Goal: Task Accomplishment & Management: Contribute content

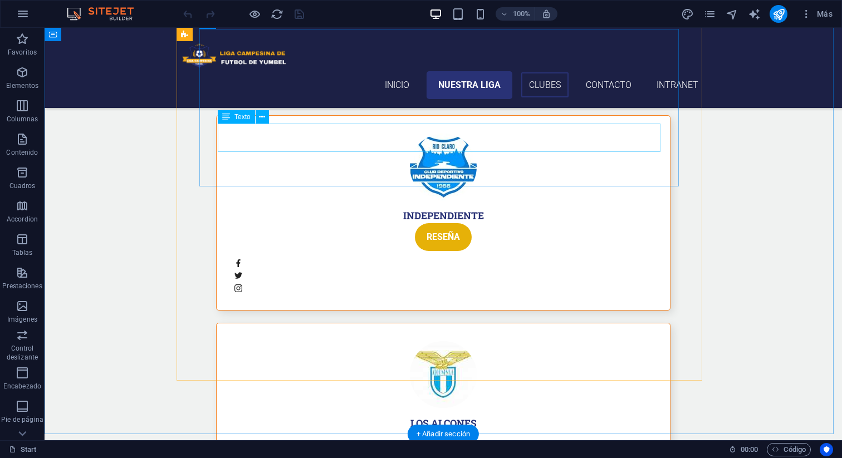
scroll to position [3060, 0]
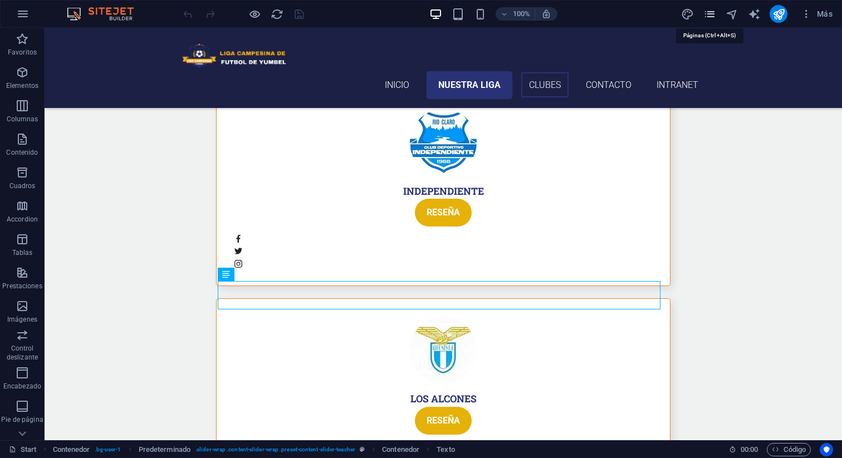
click at [711, 13] on icon "pages" at bounding box center [709, 14] width 13 height 13
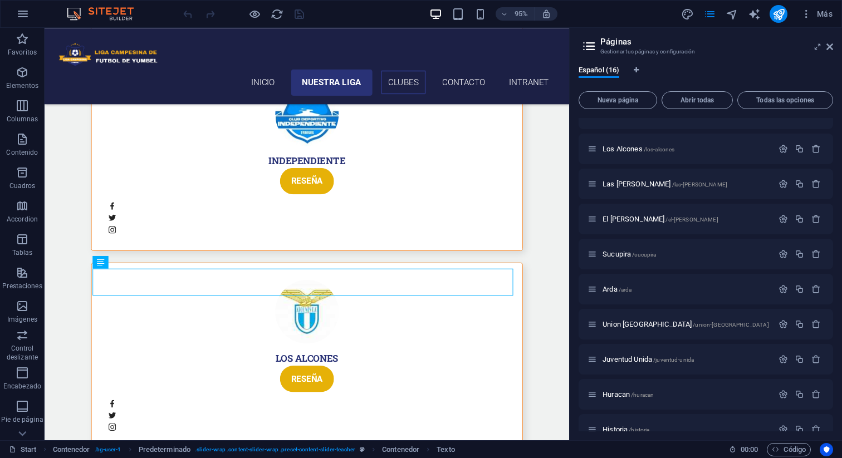
scroll to position [248, 0]
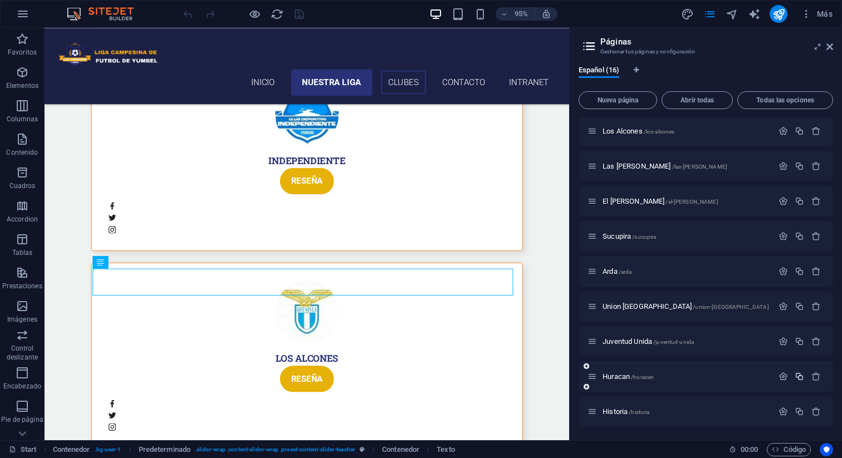
click at [798, 377] on icon "button" at bounding box center [798, 376] width 9 height 9
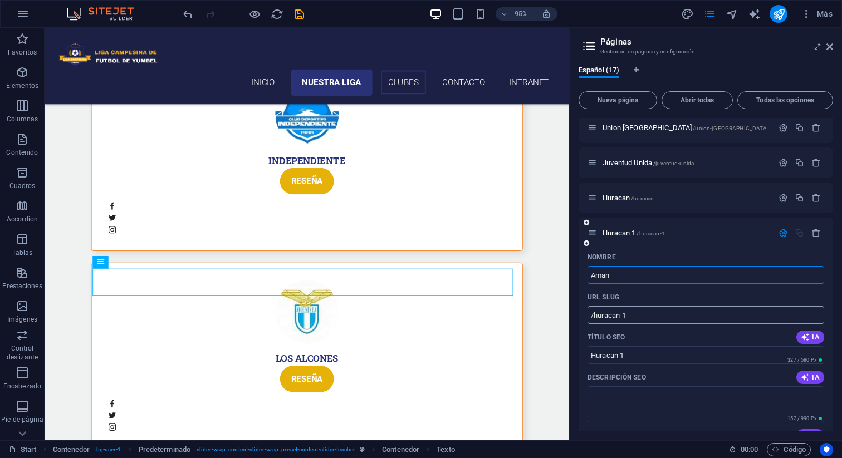
type input "Aman"
type input "/aman"
type input "Aman"
type input "Amancer"
type input "/amancer"
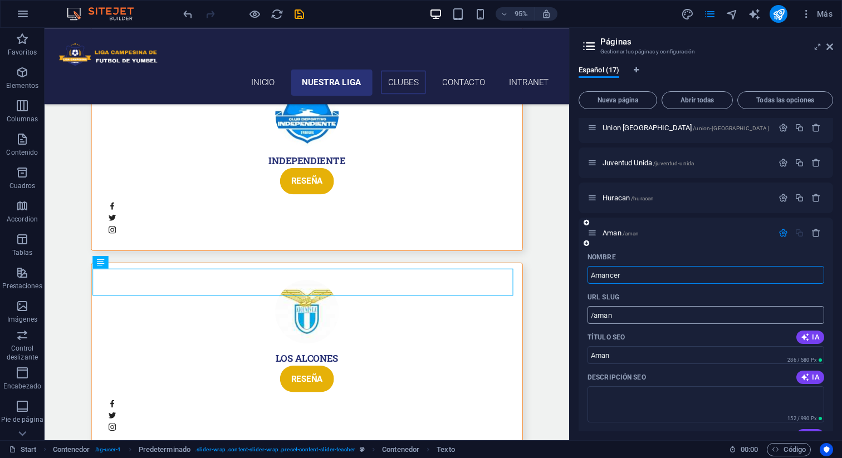
type input "Amancer"
click at [577, 254] on div "Español (17) Nueva página Abrir todas Todas las opciones Start / Subpage /subpa…" at bounding box center [705, 248] width 272 height 383
click at [781, 235] on icon "button" at bounding box center [782, 232] width 9 height 9
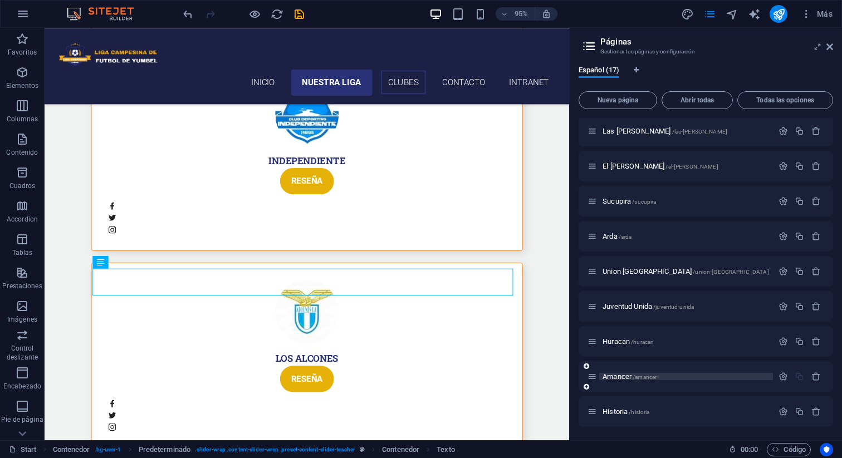
click at [727, 374] on p "Amancer /amancer" at bounding box center [685, 376] width 167 height 7
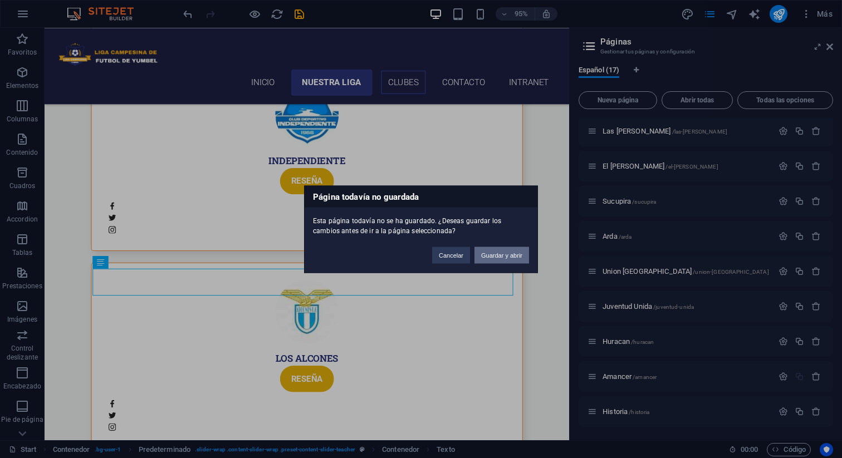
click at [506, 256] on button "Guardar y abrir" at bounding box center [501, 255] width 55 height 17
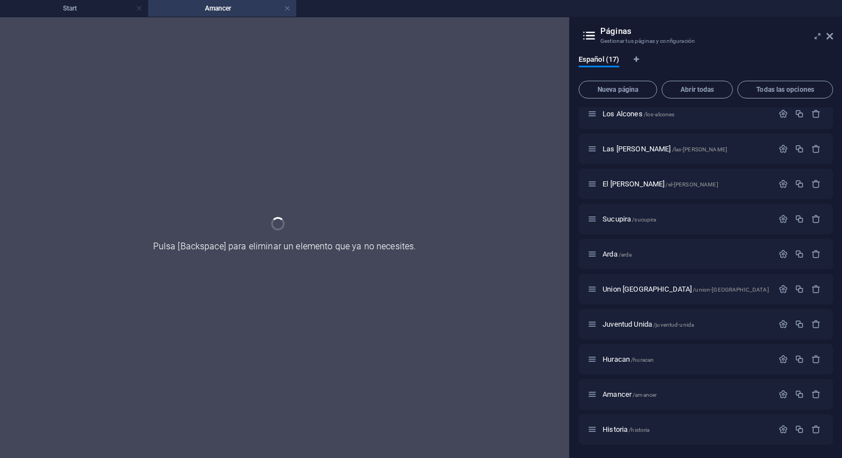
scroll to position [0, 0]
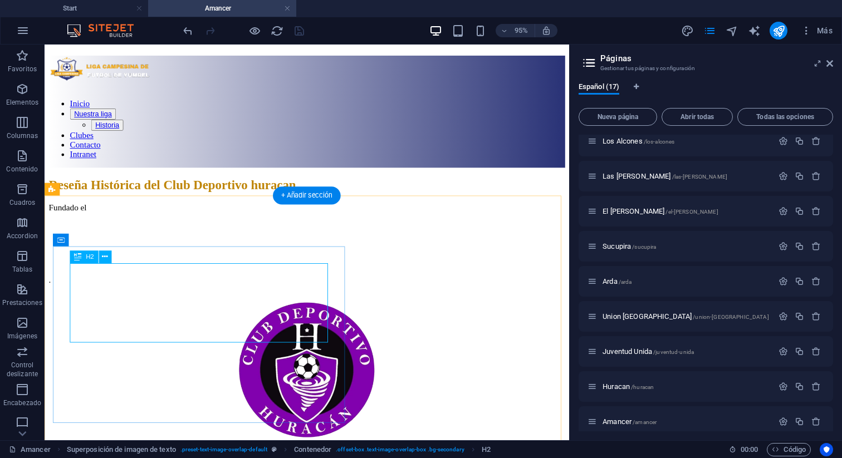
click at [154, 200] on div "Reseña Histórica del Club Deportivo huracan" at bounding box center [320, 192] width 543 height 15
click at [155, 200] on div "Reseña Histórica del Club Deportivo huracan" at bounding box center [320, 192] width 543 height 15
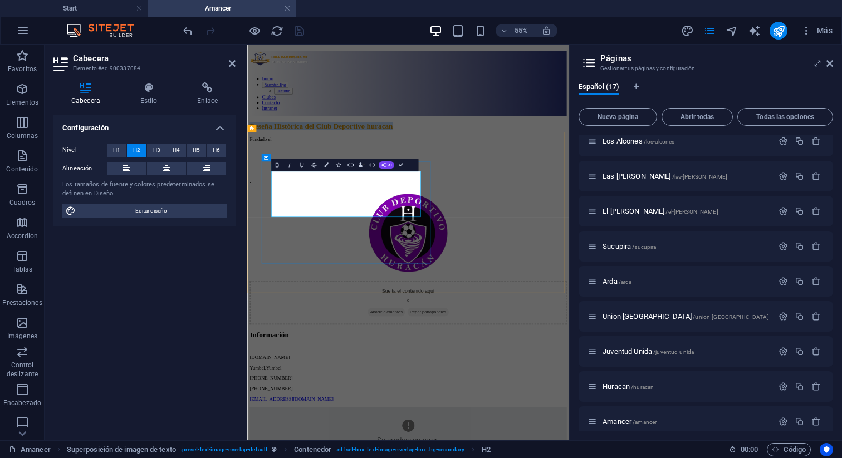
click at [361, 200] on span "Reseña Histórica del Club Deportivo huracan" at bounding box center [382, 192] width 260 height 14
click at [587, 457] on div "Reseña Histórica del Club Deportivo huracan Fundado el ." at bounding box center [540, 324] width 576 height 301
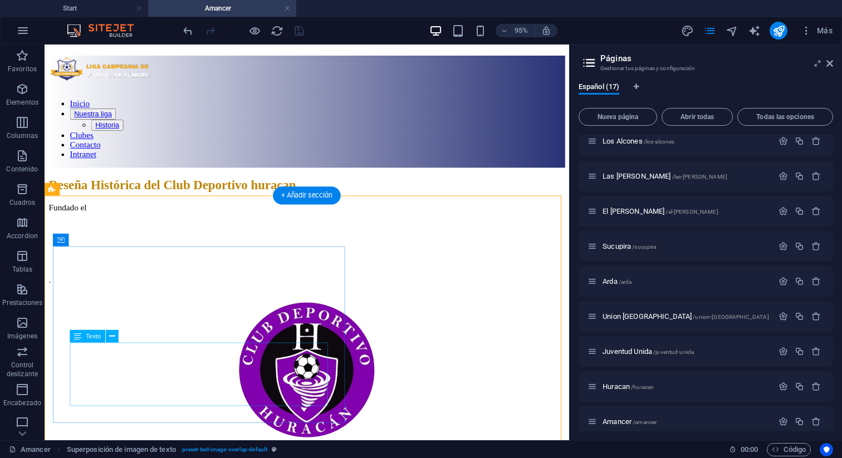
click at [118, 297] on div "Fundado el ." at bounding box center [320, 254] width 543 height 86
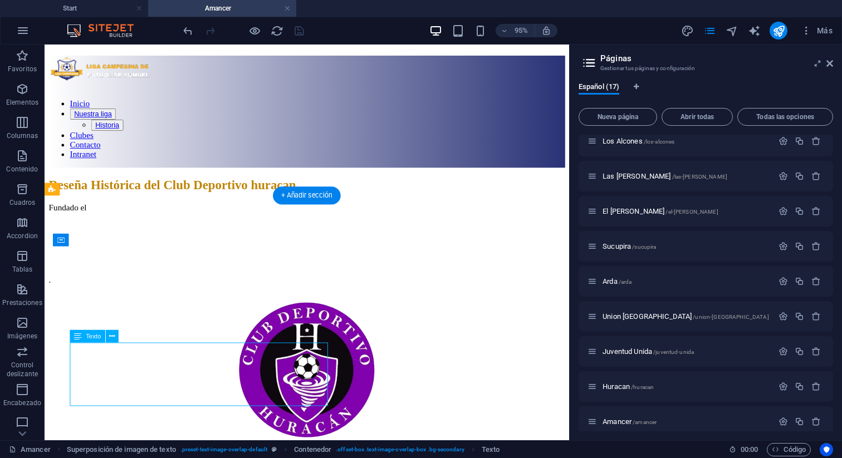
click at [109, 297] on div "Fundado el ." at bounding box center [320, 254] width 543 height 86
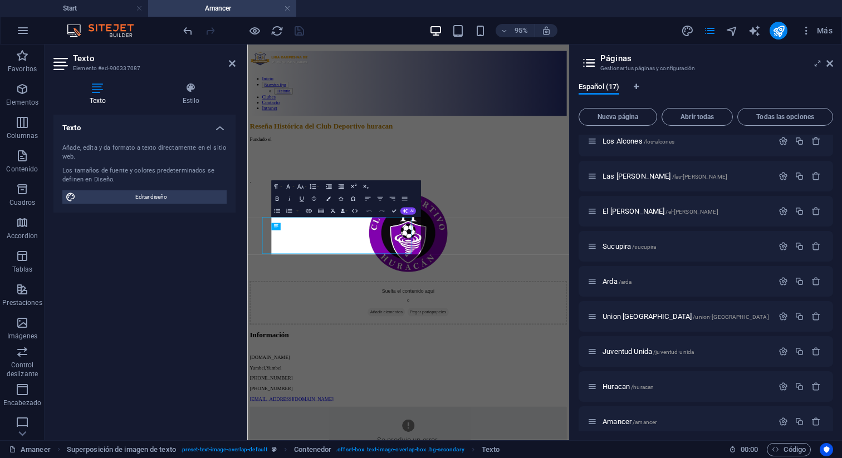
click at [106, 349] on div "Texto Añade, edita y da formato a texto directamente en el sitio web. Los tamañ…" at bounding box center [144, 273] width 182 height 317
click at [329, 259] on p at bounding box center [540, 254] width 576 height 10
drag, startPoint x: 343, startPoint y: 367, endPoint x: 286, endPoint y: 364, distance: 56.9
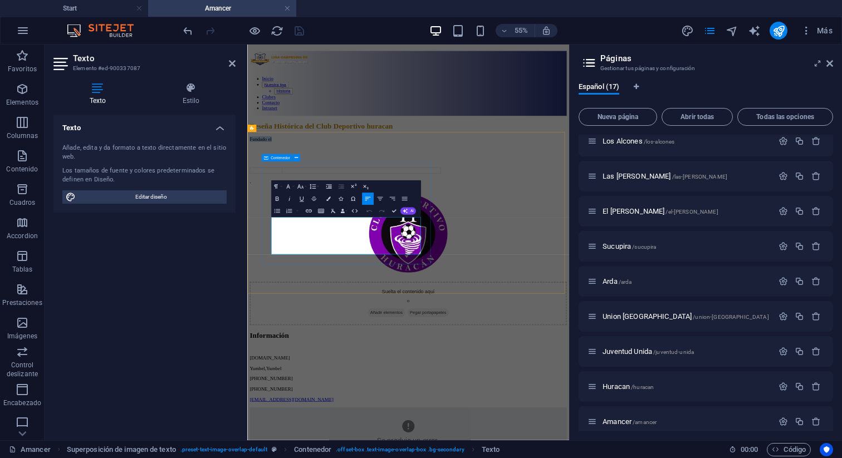
click at [286, 298] on div "Reseña Histórica del Club Deportivo huracan Fundado el ." at bounding box center [540, 241] width 576 height 113
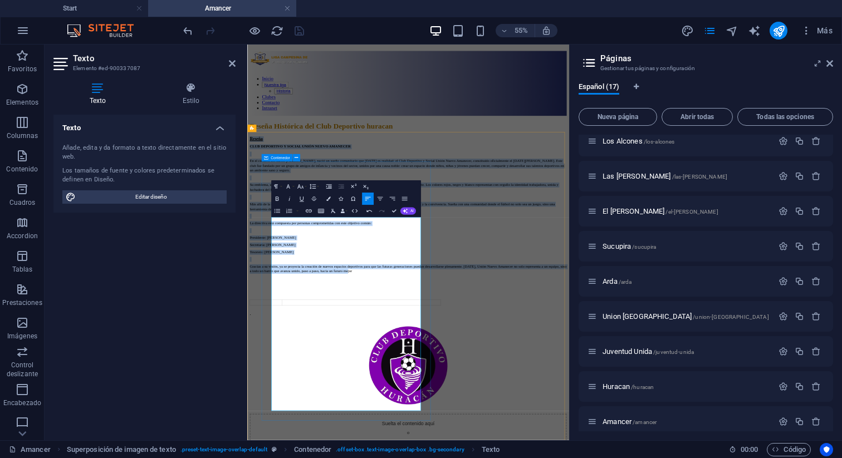
drag, startPoint x: 532, startPoint y: 651, endPoint x: 272, endPoint y: 354, distance: 394.4
click at [272, 354] on div "Reseña Histórica del Club Deportivo huracan Reseña CLUB DEPORTIVO Y SOCIAL UNIÓ…" at bounding box center [540, 361] width 576 height 353
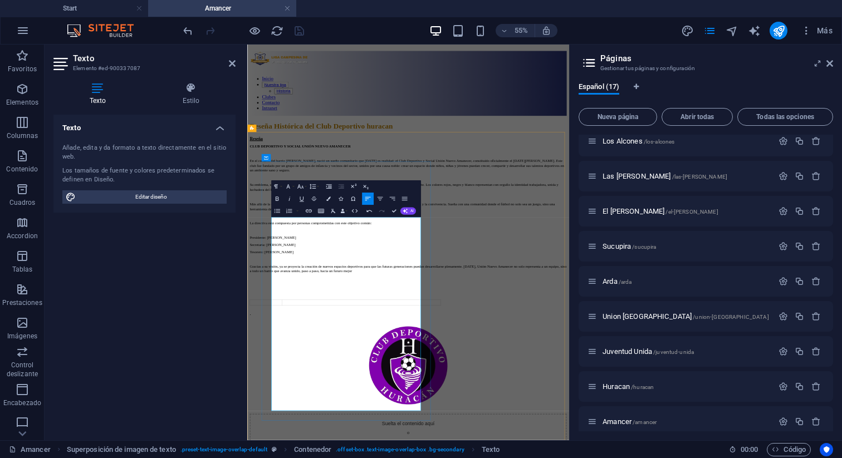
click at [464, 457] on div "Reseña CLUB DEPORTIVO Y SOCIAL UNIÓN NUEVO AMANECER En el corazón del barrio Mo…" at bounding box center [540, 374] width 576 height 327
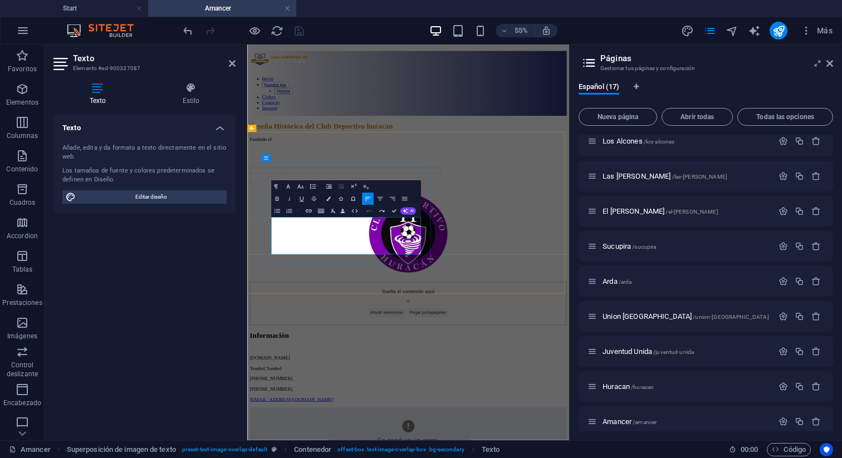
click at [408, 240] on p at bounding box center [540, 235] width 576 height 10
click at [307, 222] on p "Fundado el" at bounding box center [540, 216] width 576 height 10
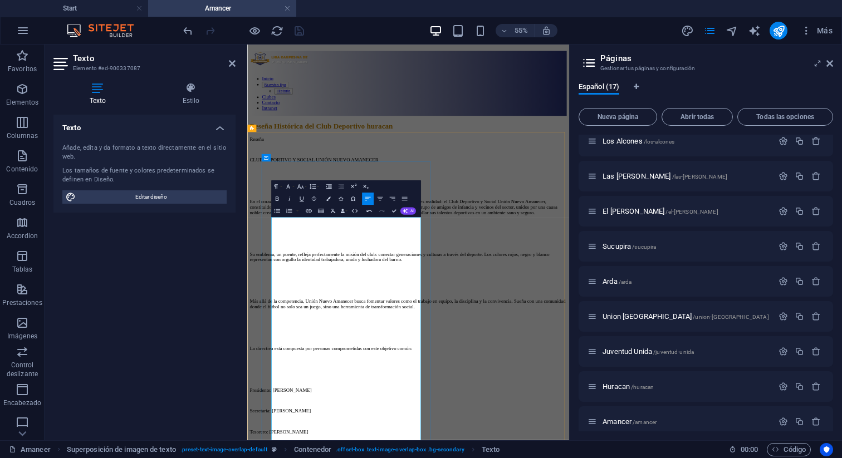
scroll to position [14339, 2]
drag, startPoint x: 519, startPoint y: 395, endPoint x: 287, endPoint y: 388, distance: 232.2
copy p "CLUB DEPORTIVO Y SOCIAL UNIÓN NUEVO AMANECER"
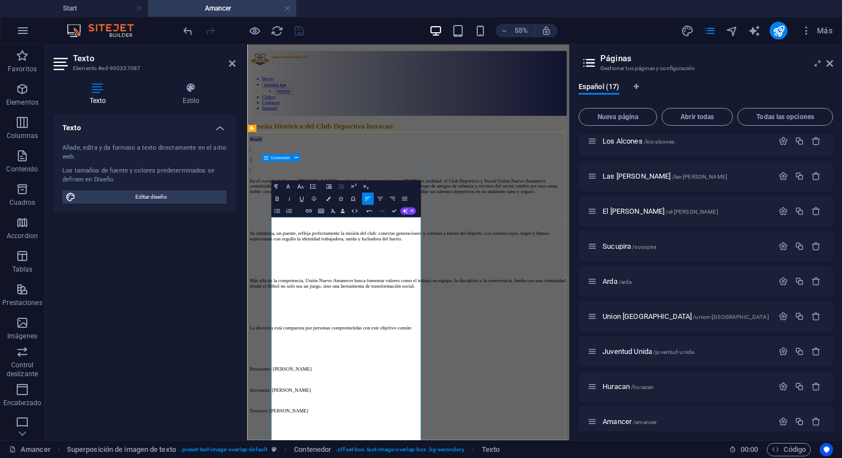
drag, startPoint x: 301, startPoint y: 405, endPoint x: 283, endPoint y: 365, distance: 43.9
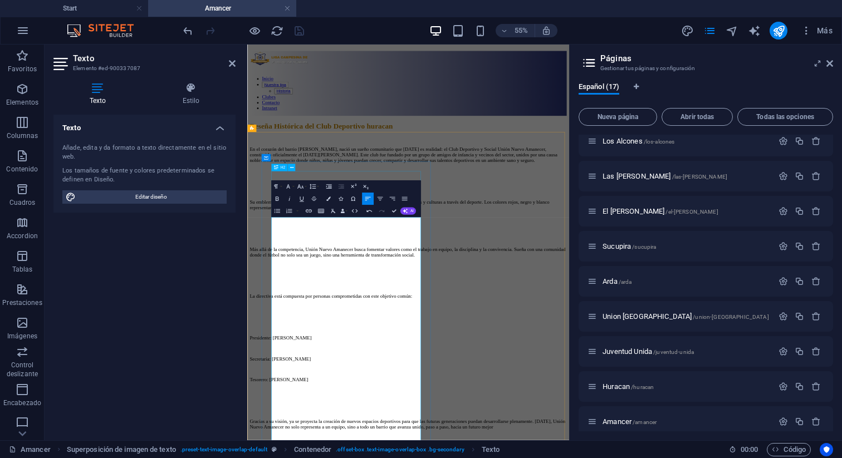
click at [496, 200] on div "Reseña Histórica del Club Deportivo huracan" at bounding box center [540, 192] width 576 height 15
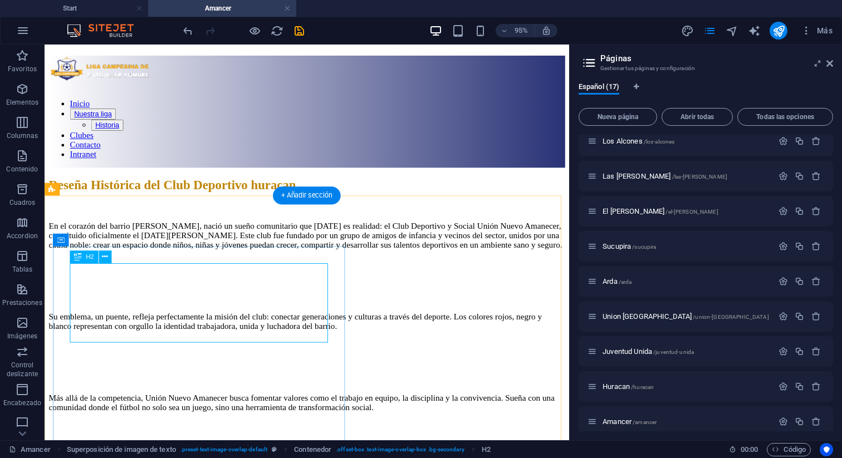
click at [215, 200] on div "Reseña Histórica del Club Deportivo huracan" at bounding box center [320, 192] width 543 height 15
click at [187, 200] on div "Reseña Histórica del Club Deportivo huracan" at bounding box center [320, 192] width 543 height 15
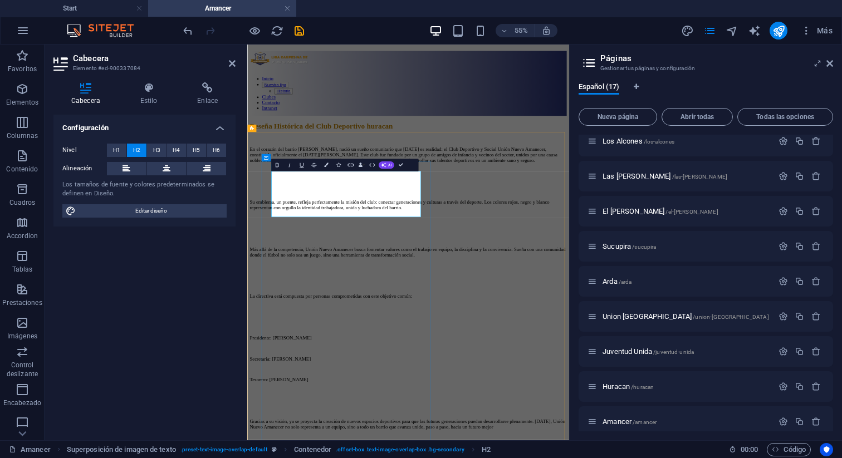
click at [398, 200] on span "Reseña Histórica del Club Deportivo huracan" at bounding box center [382, 192] width 260 height 14
drag, startPoint x: 407, startPoint y: 347, endPoint x: 293, endPoint y: 318, distance: 117.8
click at [293, 200] on h2 "Reseña Histórica del Club Deportivo huracan" at bounding box center [540, 192] width 576 height 15
click at [480, 200] on h2 "Reseña Histórica del CLUB DEPORTIVO Y SOCIAL UNIÓN NUEVO AMANECER" at bounding box center [540, 192] width 576 height 15
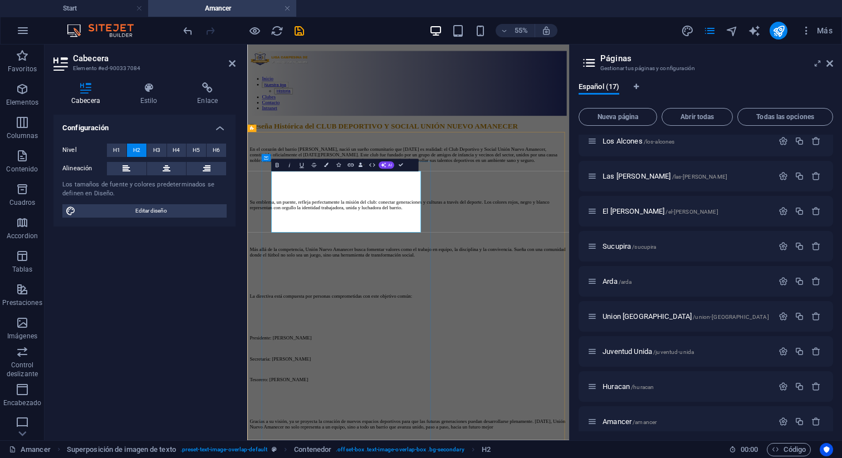
click at [539, 200] on span "Reseña Histórica del CLUB DEPORTIVO Y SOCIAL UNIÓN NUEVO AMANECER" at bounding box center [496, 192] width 488 height 14
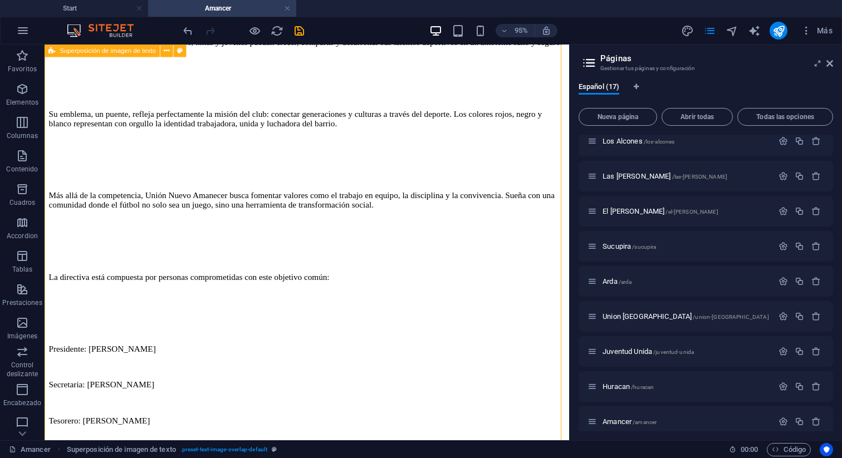
scroll to position [270, 0]
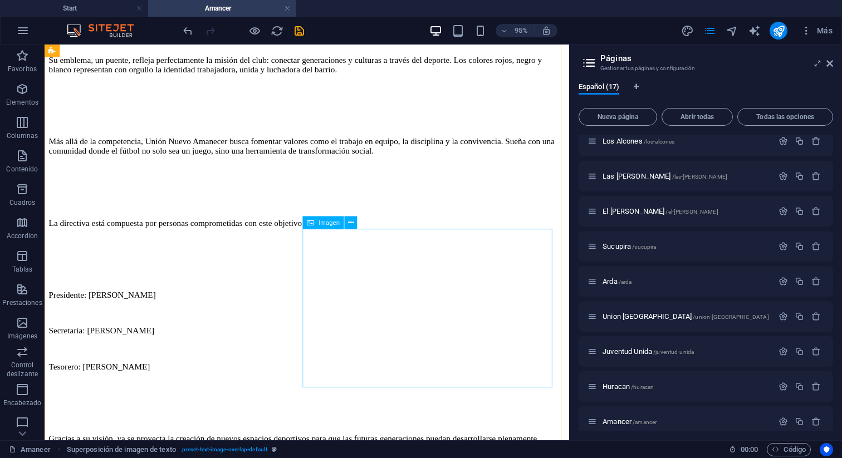
select select "px"
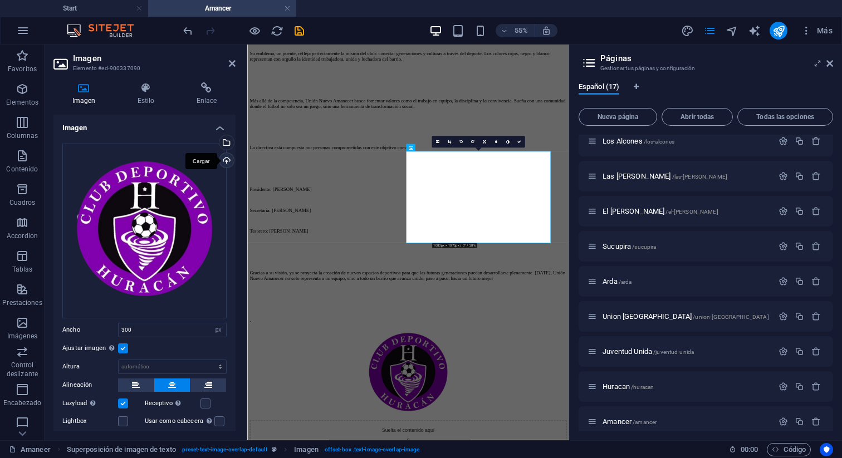
click at [225, 160] on div "Cargar" at bounding box center [225, 161] width 17 height 17
click at [169, 213] on div "Arrastra archivos aquí, haz clic para escoger archivos o selecciona archivos de…" at bounding box center [144, 231] width 164 height 175
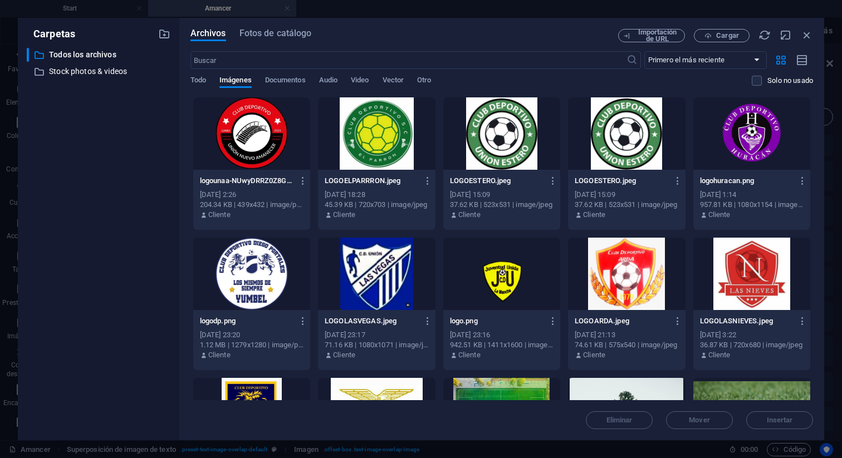
click at [260, 132] on div at bounding box center [251, 133] width 117 height 72
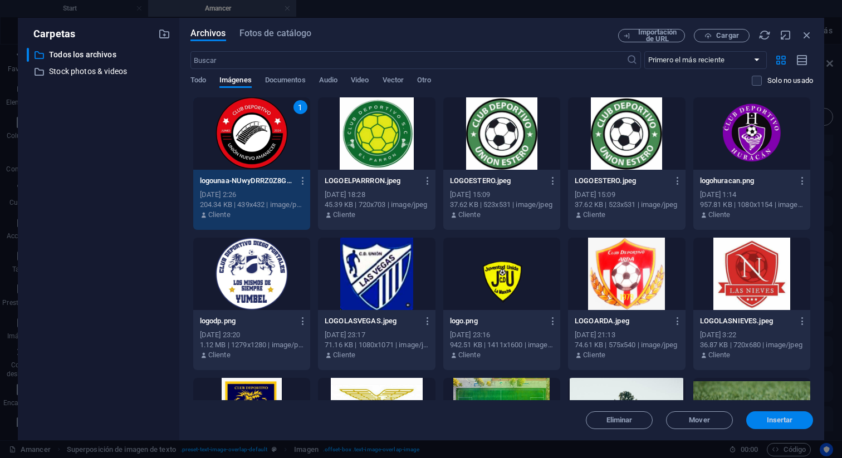
click at [773, 418] on span "Insertar" at bounding box center [779, 420] width 26 height 7
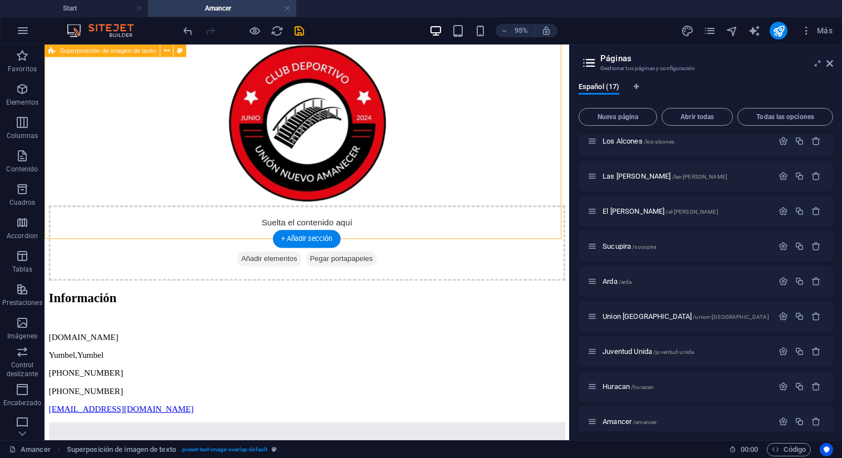
scroll to position [967, 0]
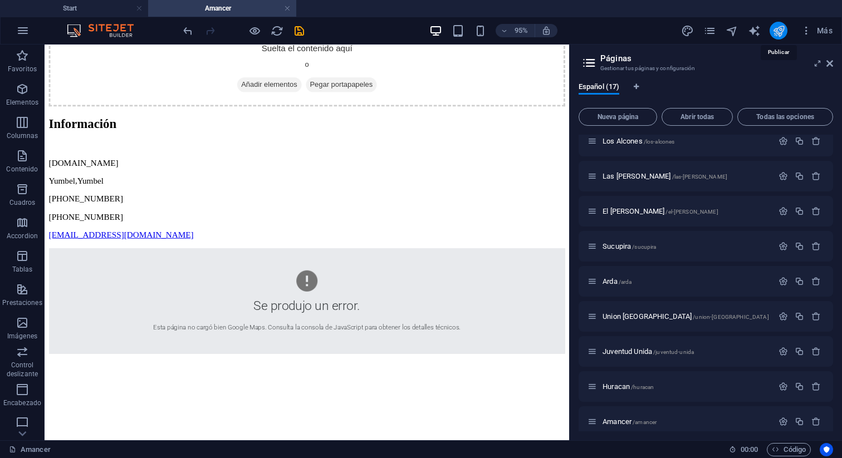
click at [776, 32] on icon "publish" at bounding box center [778, 30] width 13 height 13
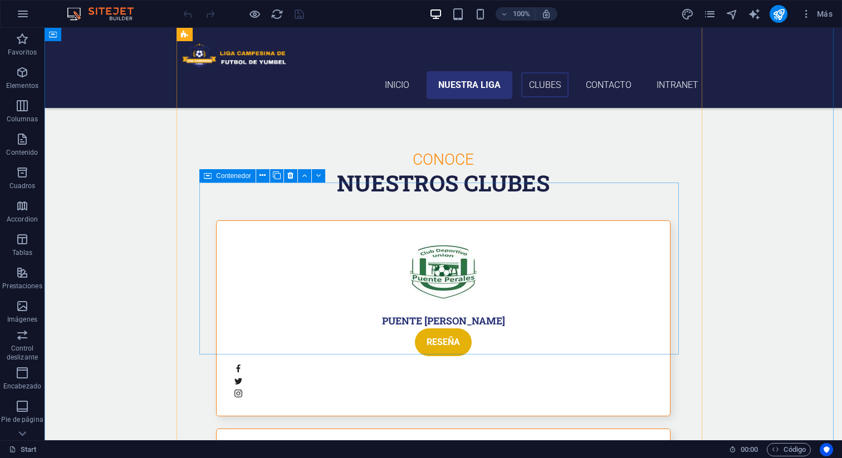
scroll to position [2315, 0]
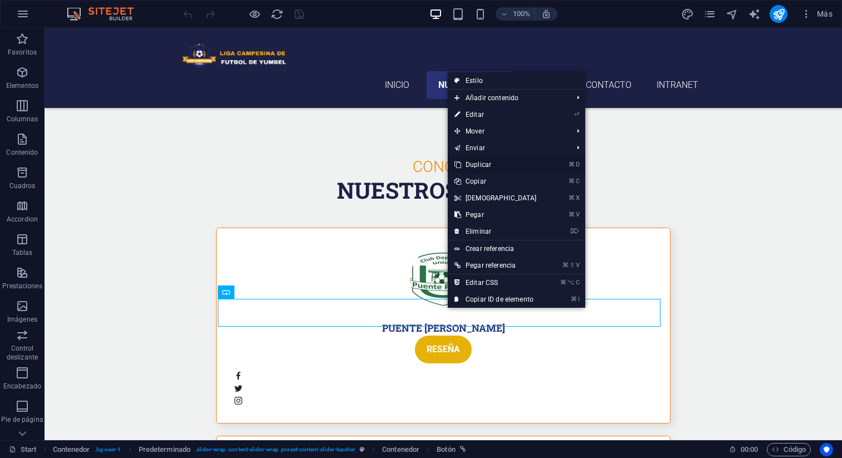
click at [481, 163] on link "⌘ D Duplicar" at bounding box center [495, 164] width 96 height 17
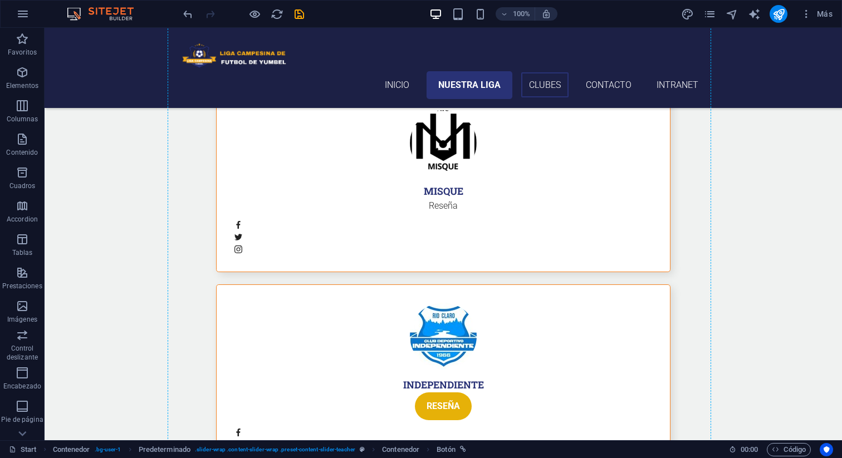
scroll to position [2870, 0]
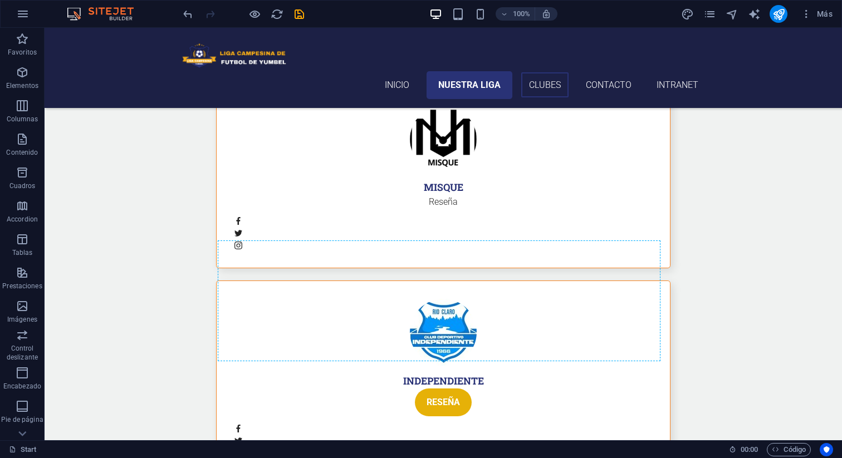
drag, startPoint x: 445, startPoint y: 339, endPoint x: 445, endPoint y: 317, distance: 22.8
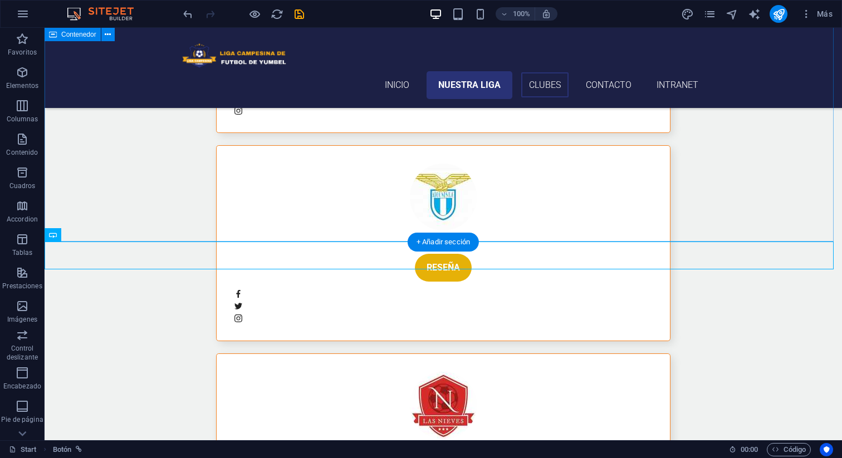
scroll to position [3206, 0]
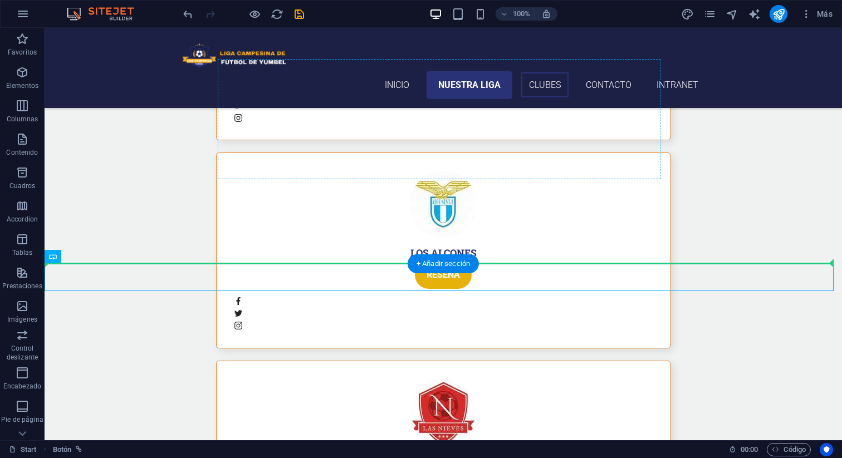
drag, startPoint x: 421, startPoint y: 277, endPoint x: 435, endPoint y: 155, distance: 122.7
drag, startPoint x: 509, startPoint y: 275, endPoint x: 468, endPoint y: 154, distance: 128.7
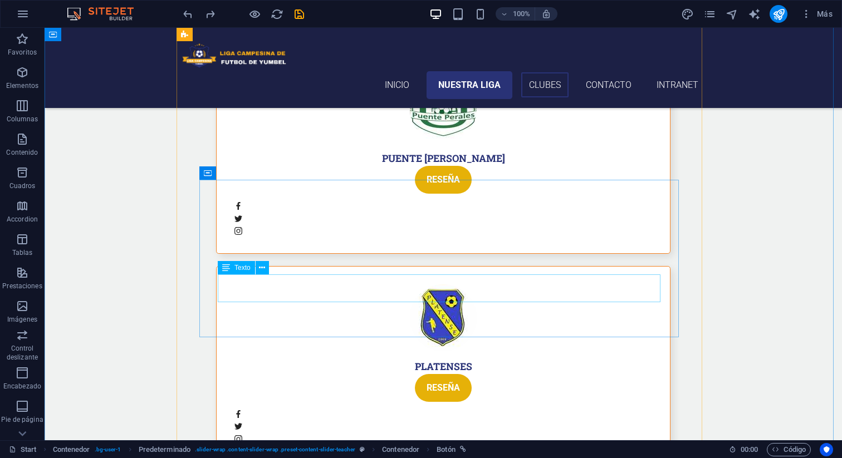
scroll to position [2422, 0]
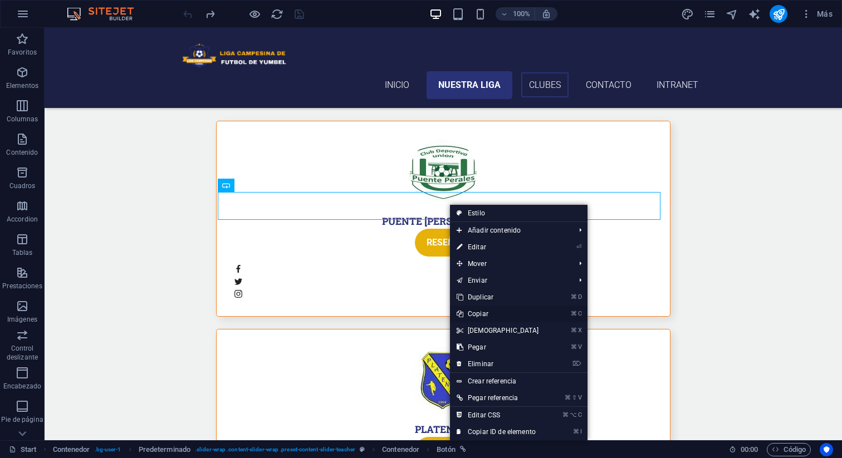
click at [478, 313] on link "⌘ C Copiar" at bounding box center [498, 314] width 96 height 17
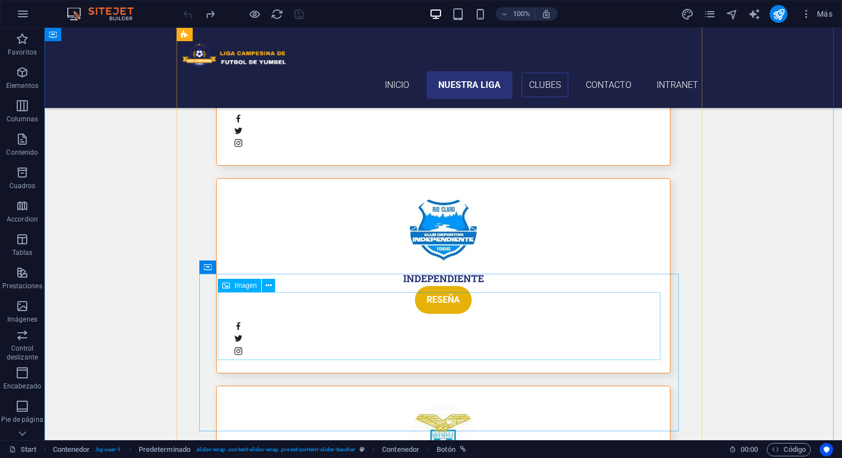
scroll to position [3149, 0]
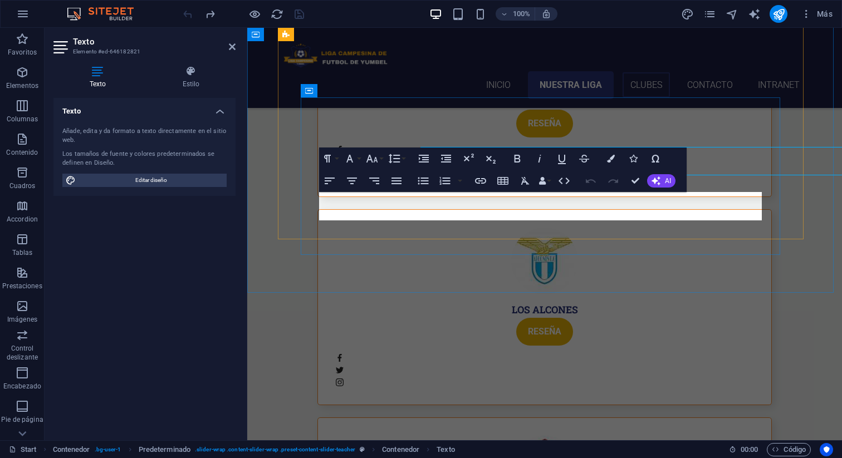
scroll to position [3194, 0]
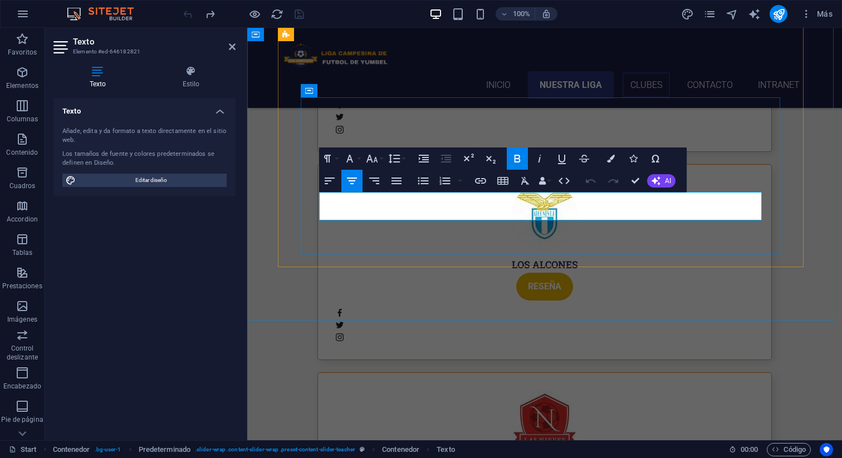
drag, startPoint x: 573, startPoint y: 215, endPoint x: 499, endPoint y: 214, distance: 74.0
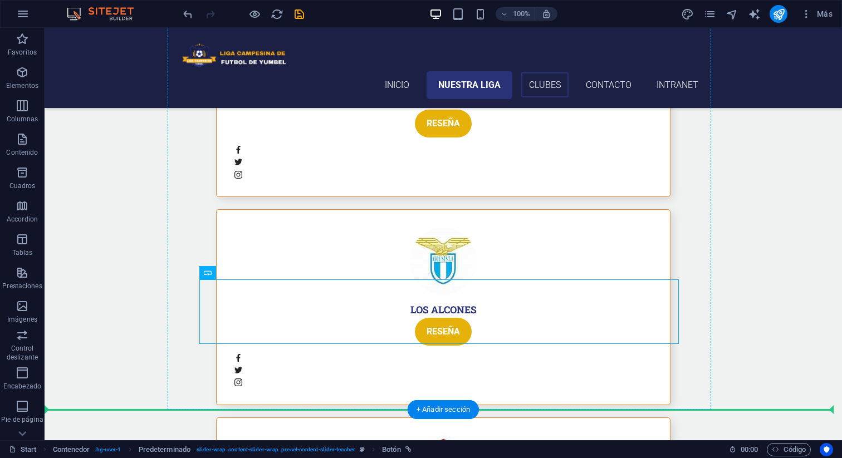
drag, startPoint x: 439, startPoint y: 308, endPoint x: 448, endPoint y: 272, distance: 37.3
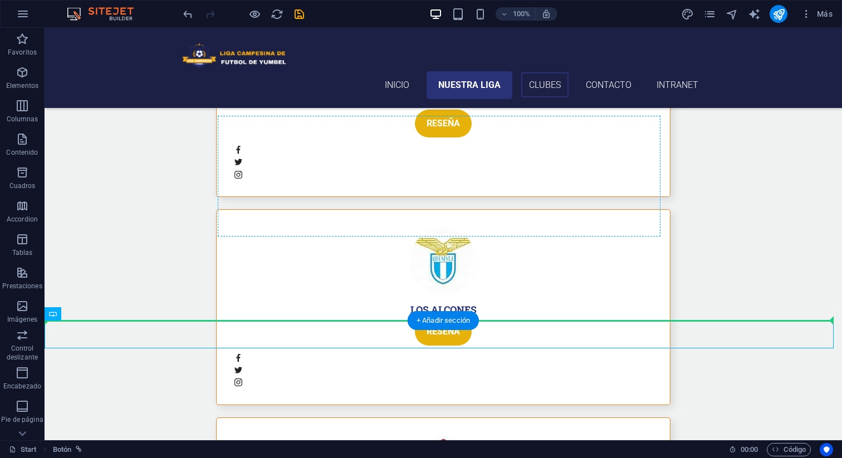
drag, startPoint x: 441, startPoint y: 334, endPoint x: 454, endPoint y: 206, distance: 128.6
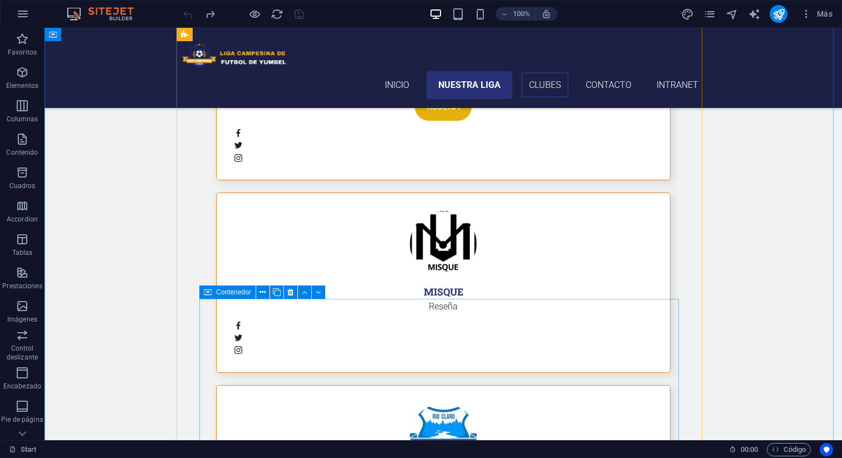
scroll to position [2891, 0]
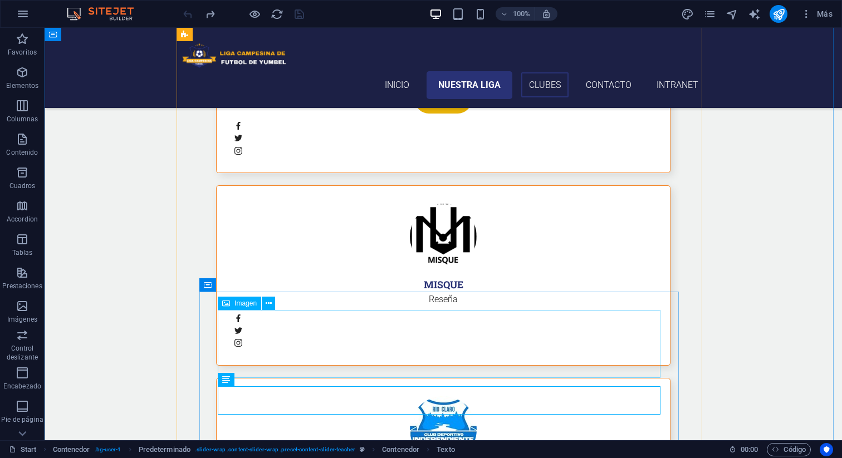
scroll to position [2659, 0]
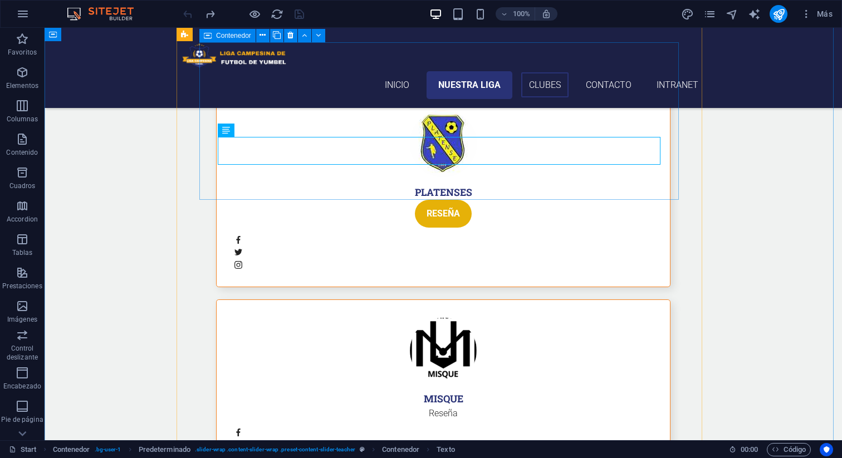
scroll to position [2477, 0]
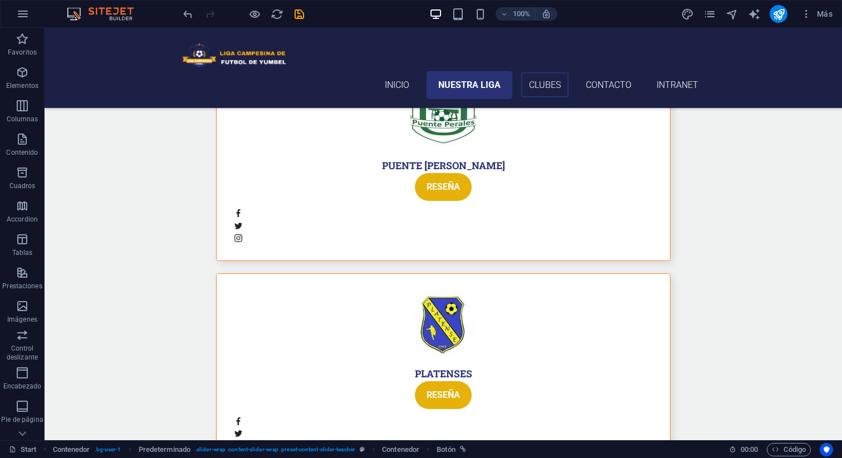
drag, startPoint x: 483, startPoint y: 162, endPoint x: 486, endPoint y: 170, distance: 9.0
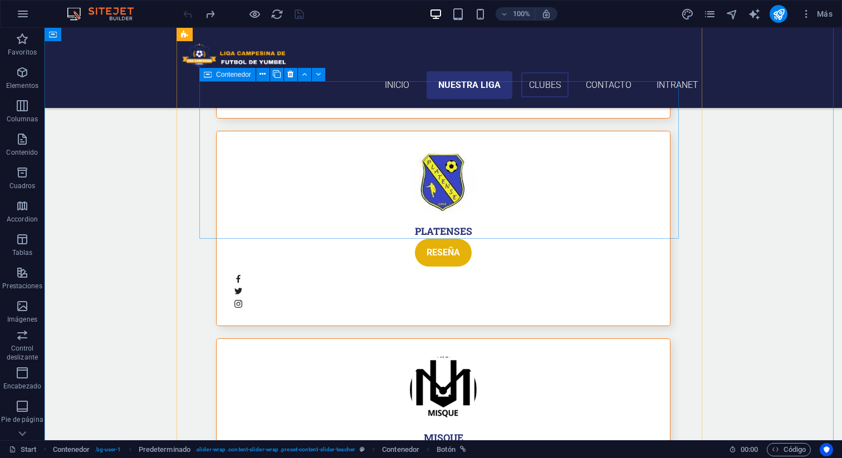
scroll to position [2806, 0]
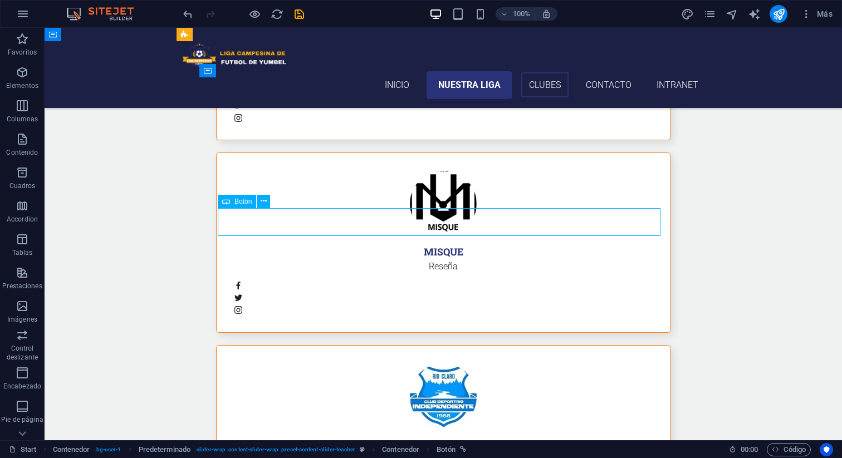
select select "9"
select select
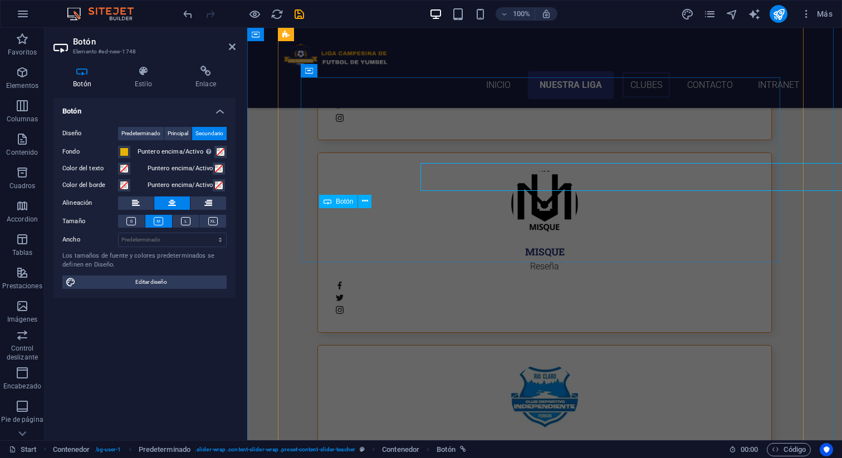
scroll to position [2851, 0]
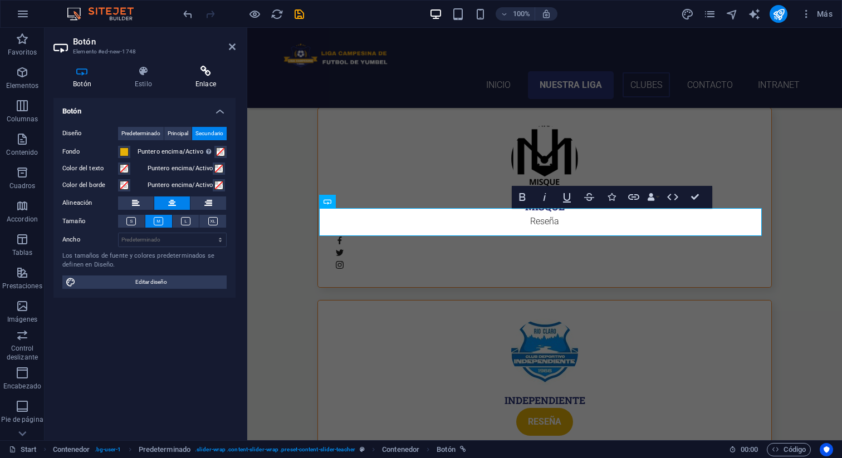
click at [205, 77] on h4 "Enlace" at bounding box center [206, 77] width 60 height 23
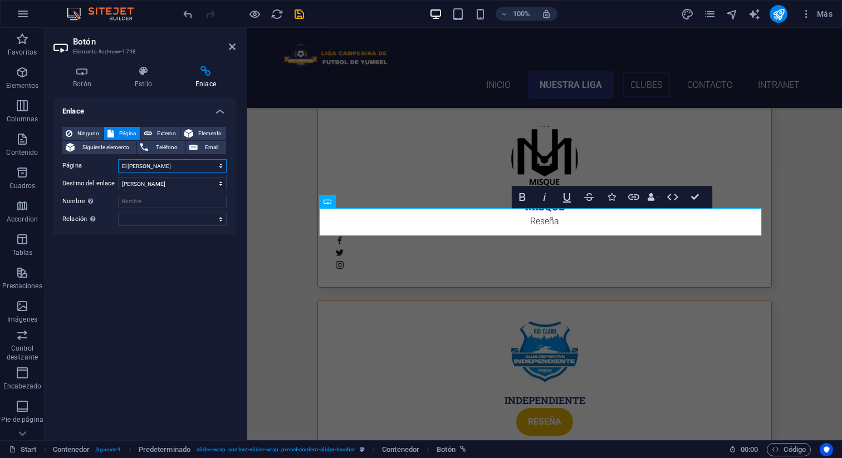
click at [162, 166] on select "Start Subpage Legal notice Privacy Independiente Platense Puente Perales Los Al…" at bounding box center [172, 165] width 109 height 13
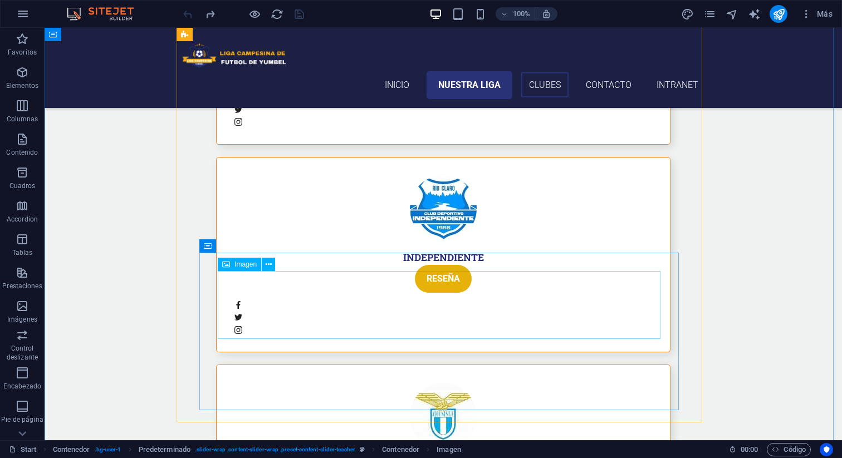
scroll to position [3175, 0]
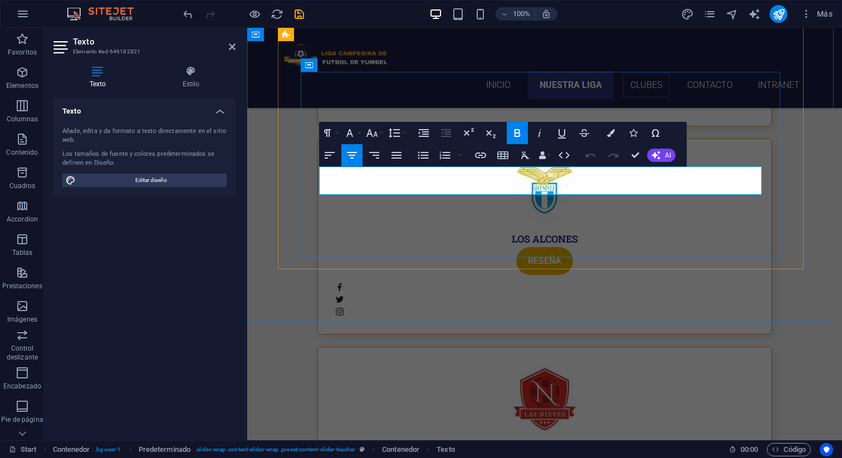
drag, startPoint x: 578, startPoint y: 189, endPoint x: 477, endPoint y: 190, distance: 101.3
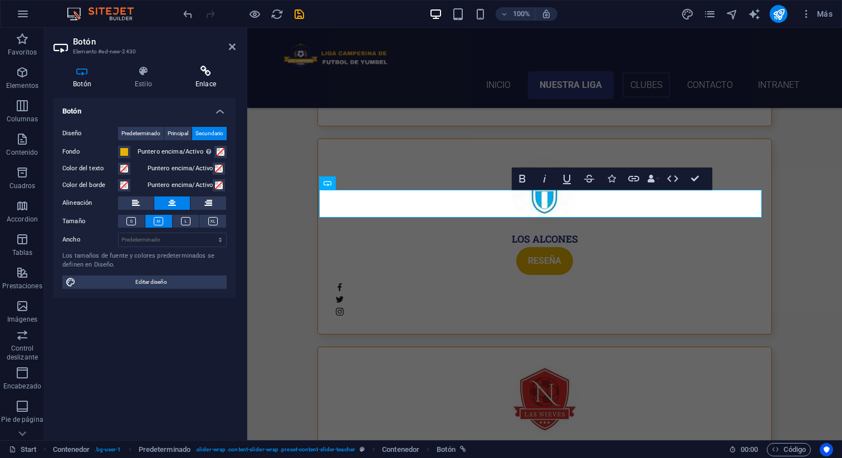
click at [205, 73] on icon at bounding box center [206, 71] width 60 height 11
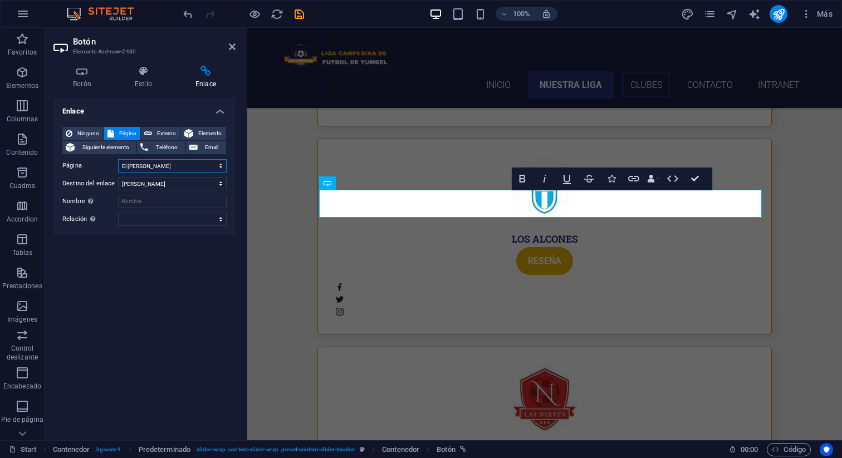
click at [168, 166] on select "Start Subpage Legal notice Privacy Independiente Platense Puente Perales Los Al…" at bounding box center [172, 165] width 109 height 13
select select "15"
click at [118, 159] on select "Start Subpage Legal notice Privacy Independiente Platense Puente Perales Los Al…" at bounding box center [172, 165] width 109 height 13
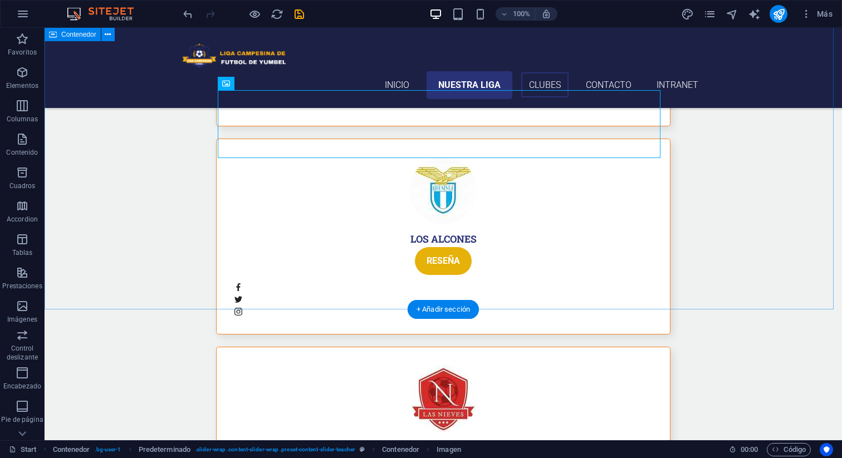
scroll to position [3175, 0]
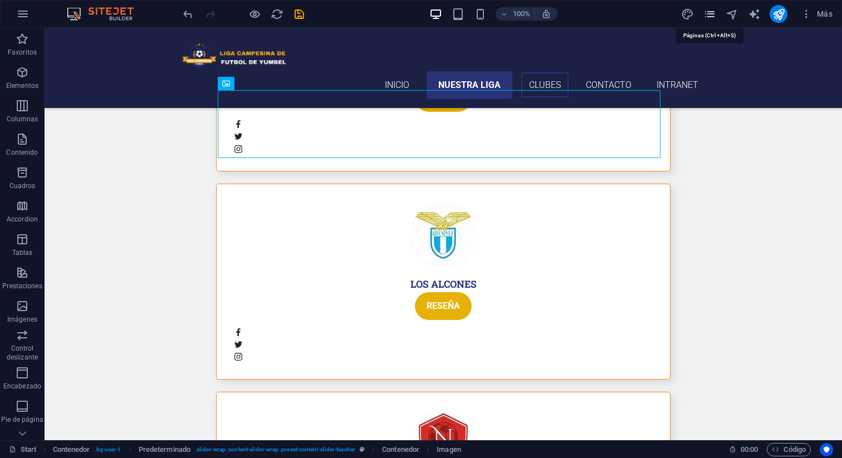
click at [707, 16] on icon "pages" at bounding box center [709, 14] width 13 height 13
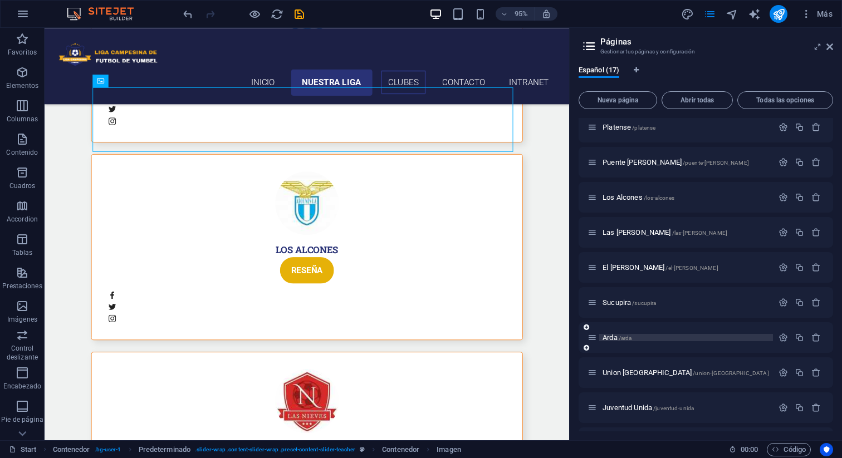
scroll to position [283, 0]
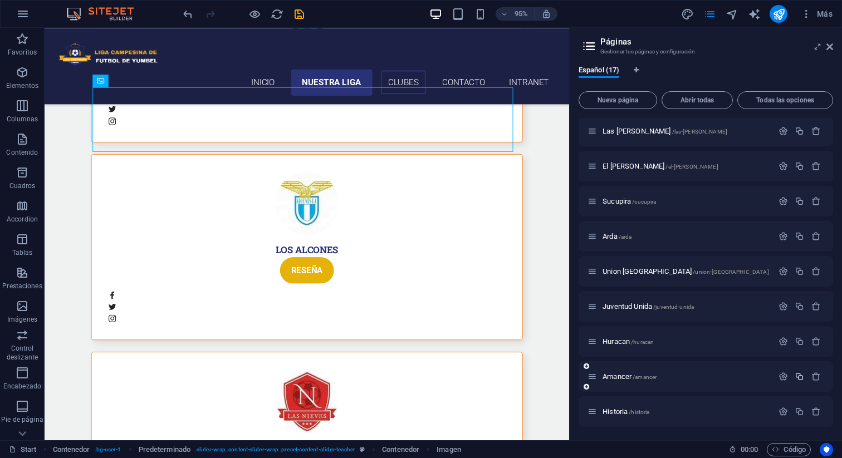
click at [796, 377] on icon "button" at bounding box center [798, 376] width 9 height 9
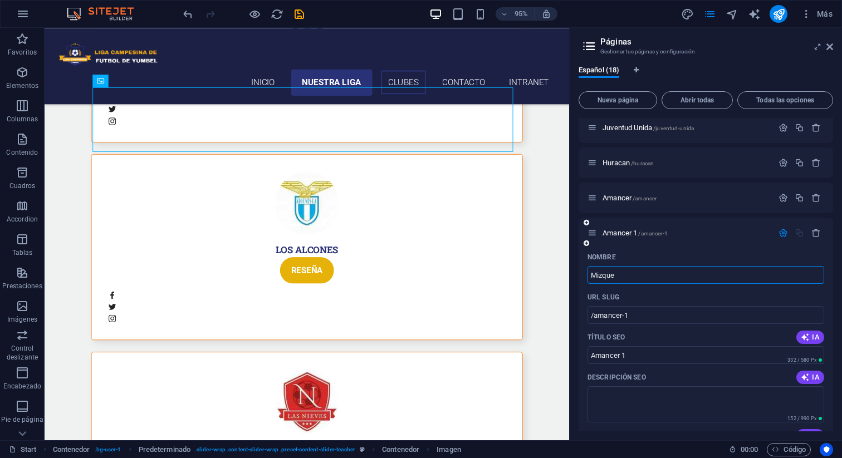
type input "Mizque"
type input "/mizque"
type input "Mizque"
click at [602, 275] on input "Mizque" at bounding box center [705, 275] width 237 height 18
type input "Misque"
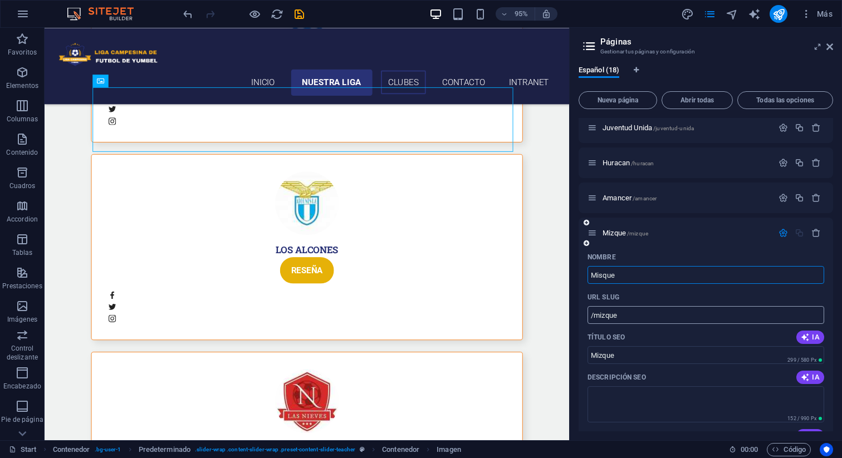
type input "/misque"
type input "Misque"
click at [653, 201] on span "/amancer" at bounding box center [644, 198] width 24 height 6
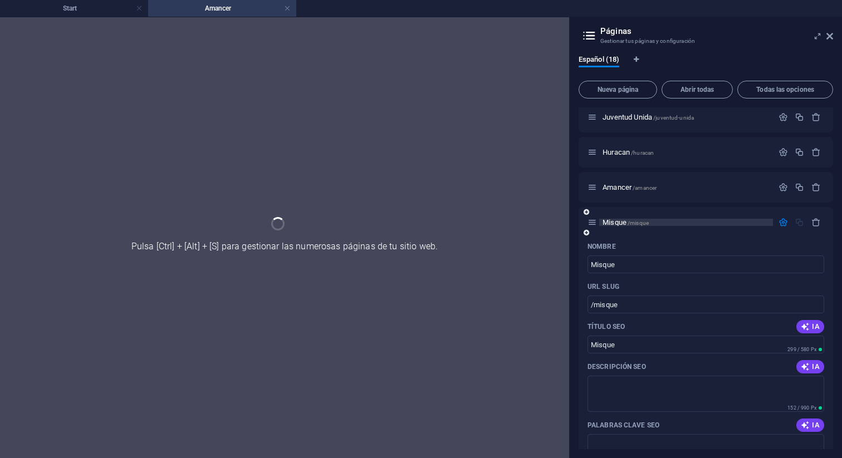
click at [633, 222] on div "Start / Subpage /subpage Legal notice /legal-notice Privacy /privacy Independie…" at bounding box center [705, 166] width 254 height 1041
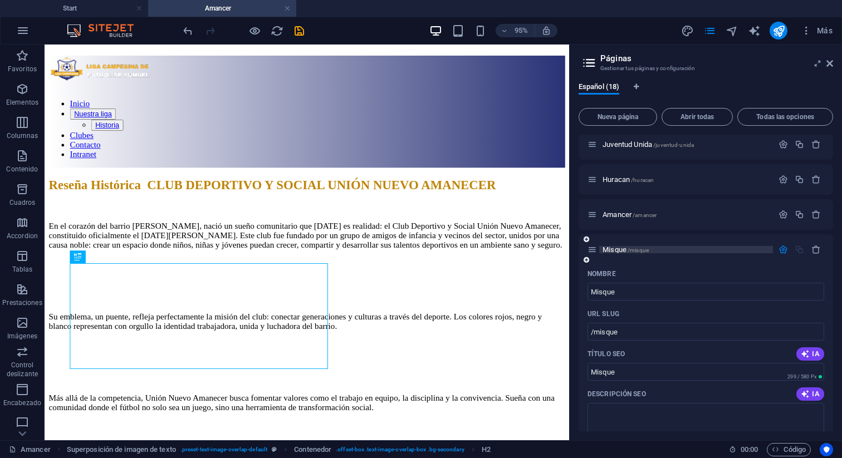
click at [649, 252] on p "Misque /misque" at bounding box center [685, 249] width 167 height 7
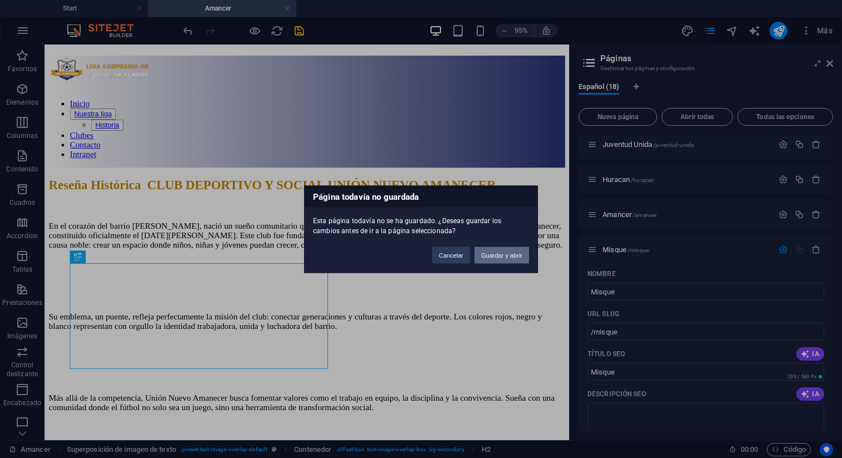
click at [511, 255] on button "Guardar y abrir" at bounding box center [501, 255] width 55 height 17
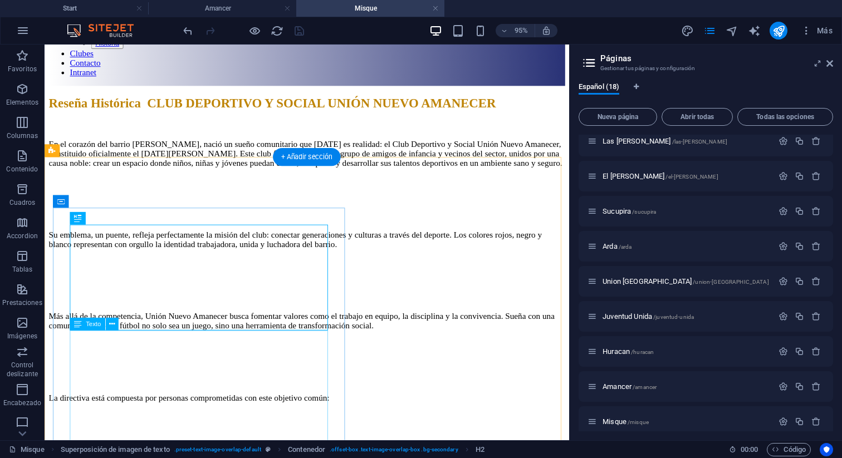
scroll to position [93, 0]
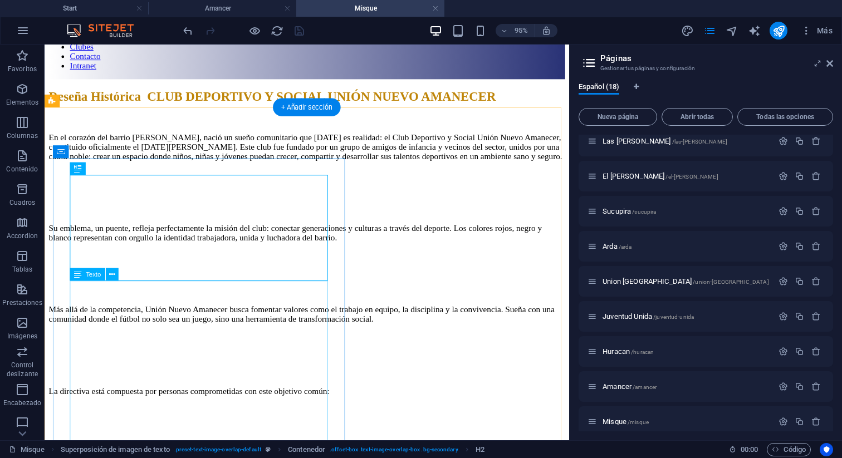
click at [218, 361] on div "En el corazón del barrio Monte Águila, nació un sueño comunitario que hoy es re…" at bounding box center [320, 423] width 543 height 609
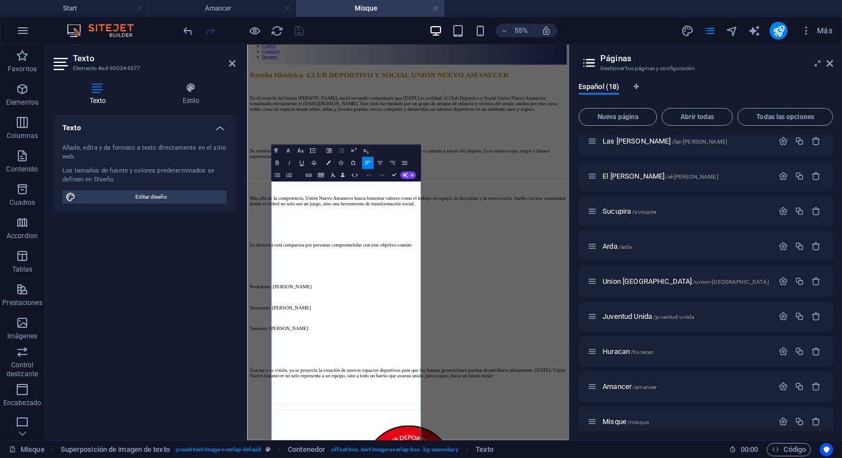
click at [209, 345] on div "Texto Añade, edita y da formato a texto directamente en el sitio web. Los tamañ…" at bounding box center [144, 273] width 182 height 317
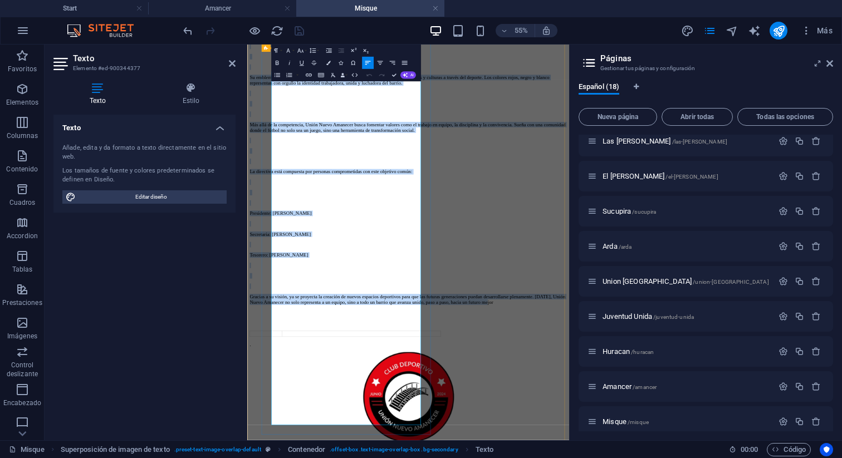
drag, startPoint x: 368, startPoint y: 680, endPoint x: 279, endPoint y: 109, distance: 577.9
click at [279, 109] on div "Reseña Histórica CLUB DEPORTIVO Y SOCIAL UNIÓN NUEVO AMANECER En el corazón del…" at bounding box center [540, 277] width 576 height 636
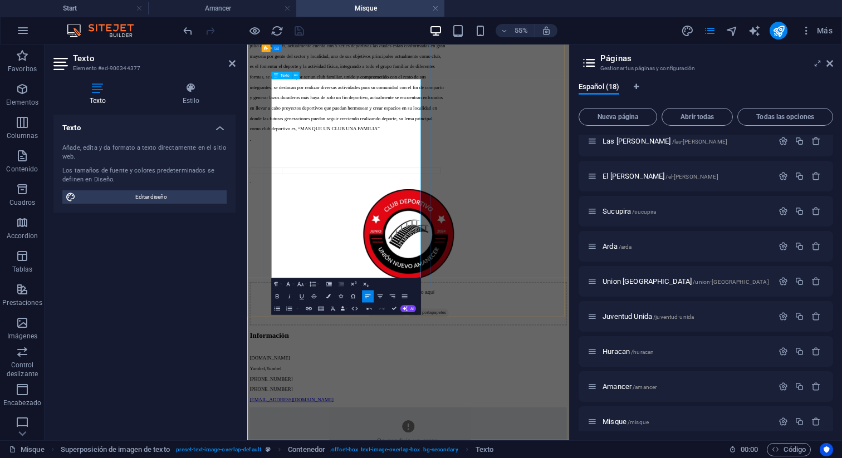
scroll to position [106, 0]
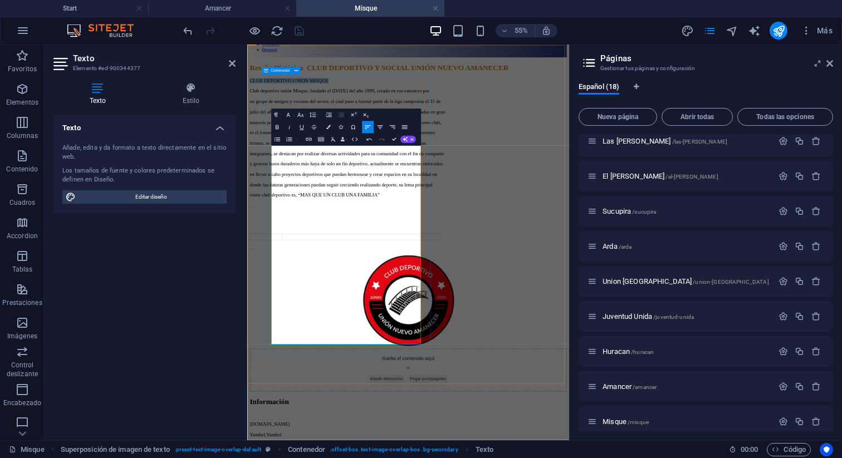
drag, startPoint x: 427, startPoint y: 232, endPoint x: 274, endPoint y: 231, distance: 153.1
click at [274, 231] on div "Reseña Histórica CLUB DEPORTIVO Y SOCIAL UNIÓN NUEVO AMANECER CLUB DEPORTIVO UN…" at bounding box center [540, 250] width 576 height 340
copy p "CLUB DEPORTIVO UNION MISQUE"
click at [488, 95] on div "Reseña Histórica CLUB DEPORTIVO Y SOCIAL UNIÓN NUEVO AMANECER" at bounding box center [540, 87] width 576 height 15
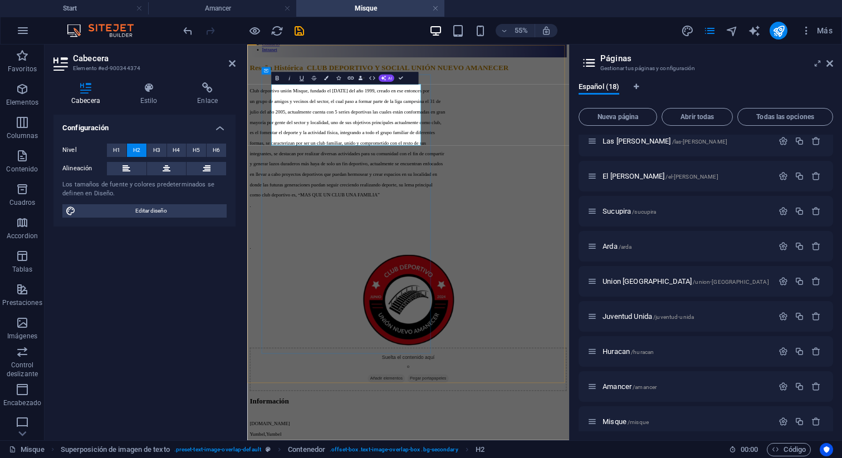
click at [496, 94] on span "Reseña Histórica CLUB DEPORTIVO Y SOCIAL UNIÓN NUEVO AMANECER" at bounding box center [487, 87] width 470 height 14
drag, startPoint x: 434, startPoint y: 214, endPoint x: 300, endPoint y: 156, distance: 145.4
click at [300, 95] on h2 "Reseña Histórica CLUB DEPORTIVO Y SOCIAL UNIÓN NUEVO AMANECER" at bounding box center [540, 87] width 576 height 15
click at [636, 28] on div "55% Más" at bounding box center [509, 31] width 656 height 18
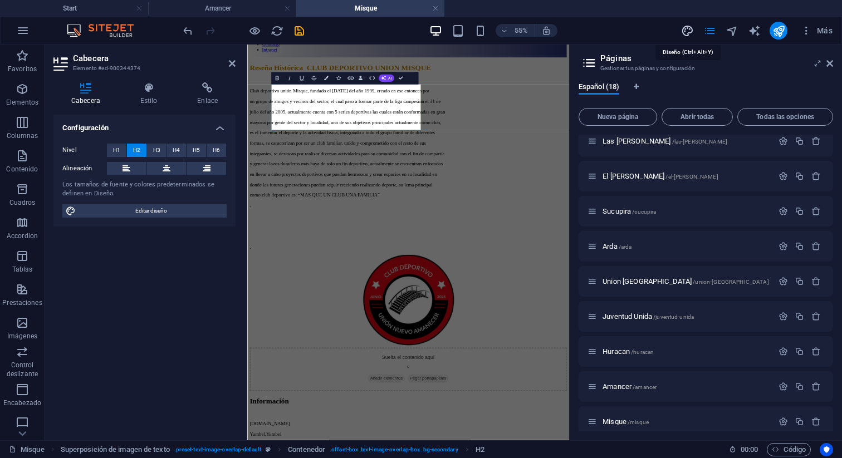
click at [686, 33] on icon "design" at bounding box center [687, 30] width 13 height 13
select select "px"
select select "300"
select select "px"
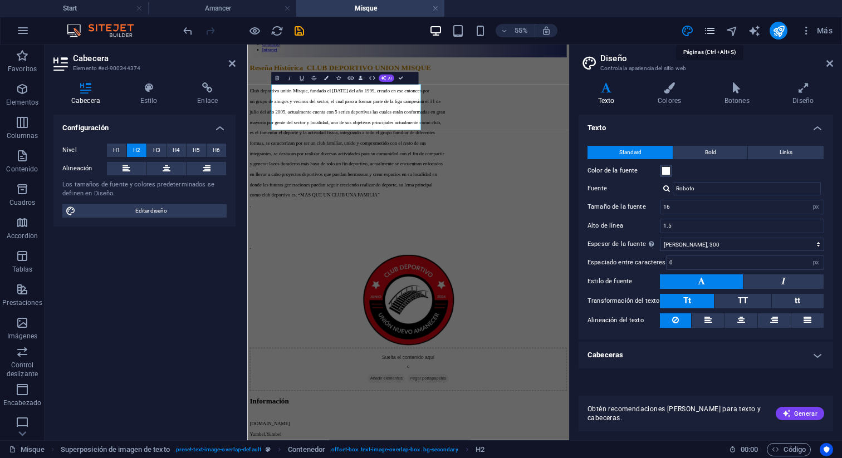
click at [709, 31] on icon "pages" at bounding box center [709, 30] width 13 height 13
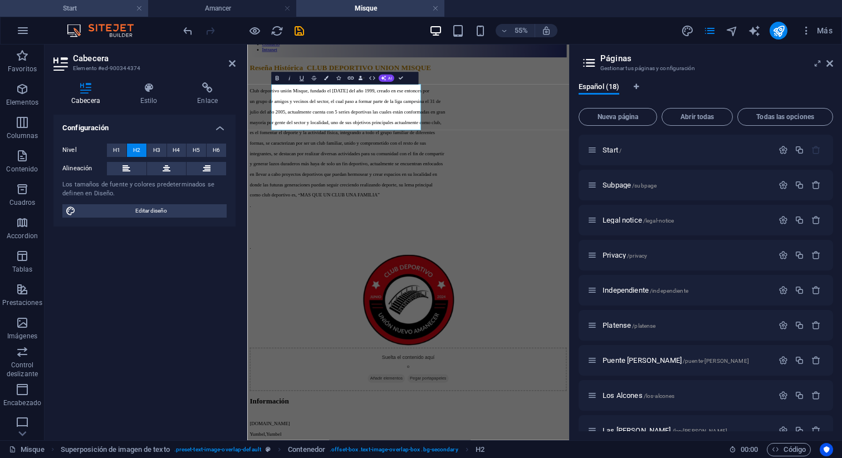
click at [78, 7] on h4 "Start" at bounding box center [74, 8] width 148 height 12
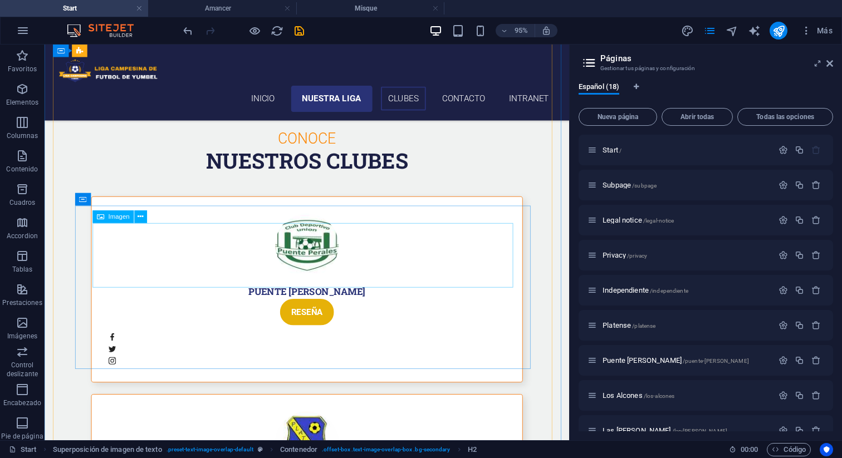
scroll to position [2351, 0]
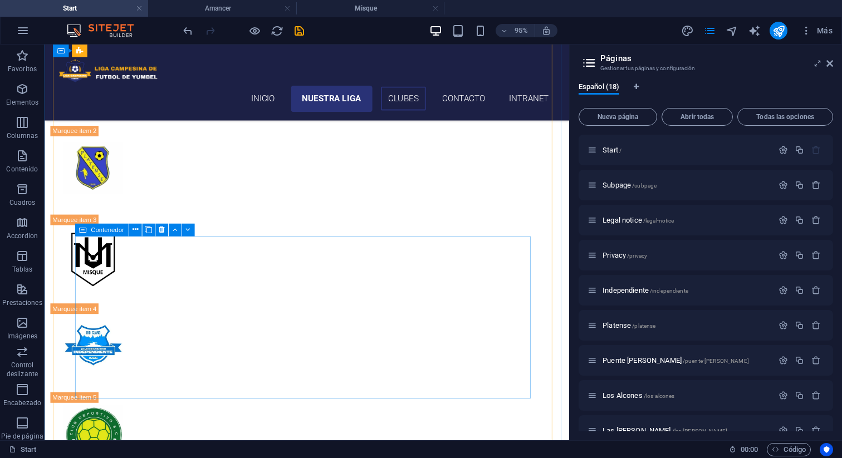
scroll to position [891, 0]
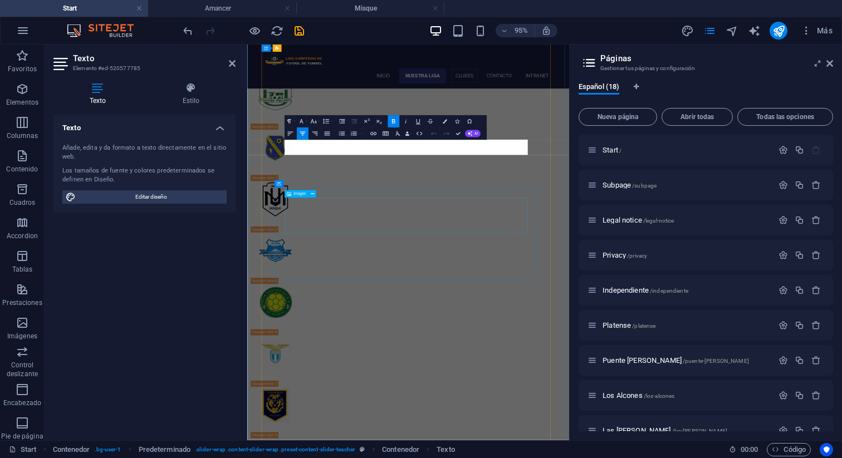
scroll to position [1153, 0]
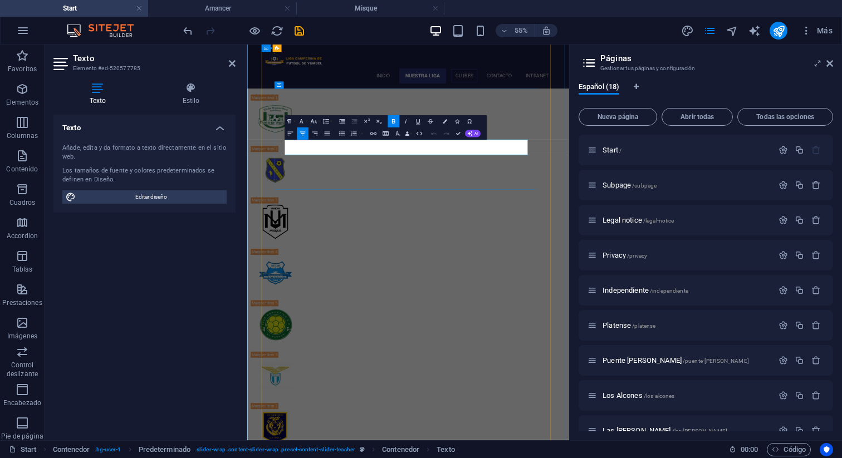
drag, startPoint x: 532, startPoint y: 239, endPoint x: 489, endPoint y: 240, distance: 43.4
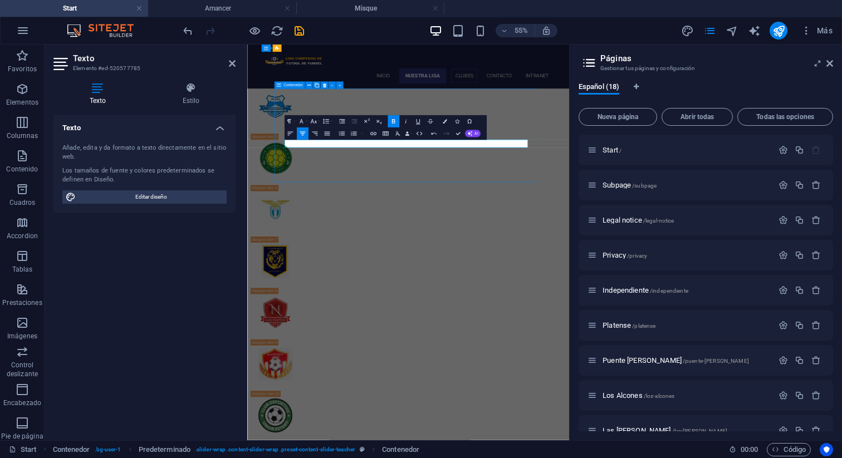
scroll to position [891, 0]
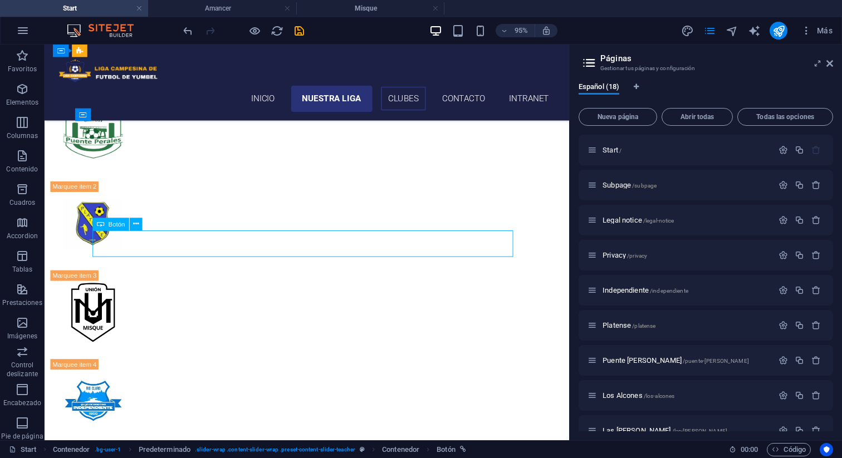
drag, startPoint x: 316, startPoint y: 251, endPoint x: 317, endPoint y: 244, distance: 6.7
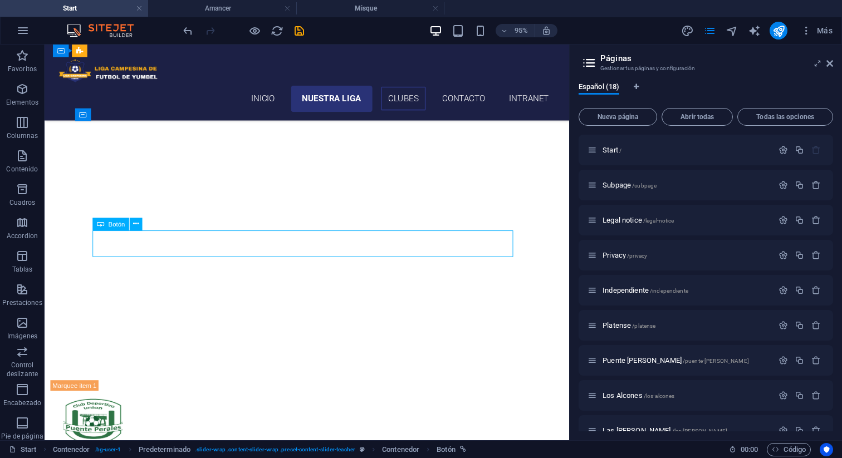
scroll to position [1153, 0]
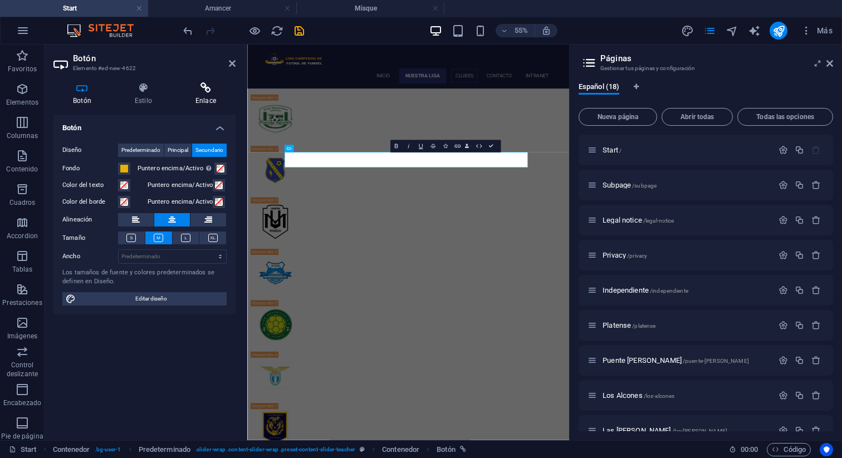
click at [203, 90] on icon at bounding box center [206, 87] width 60 height 11
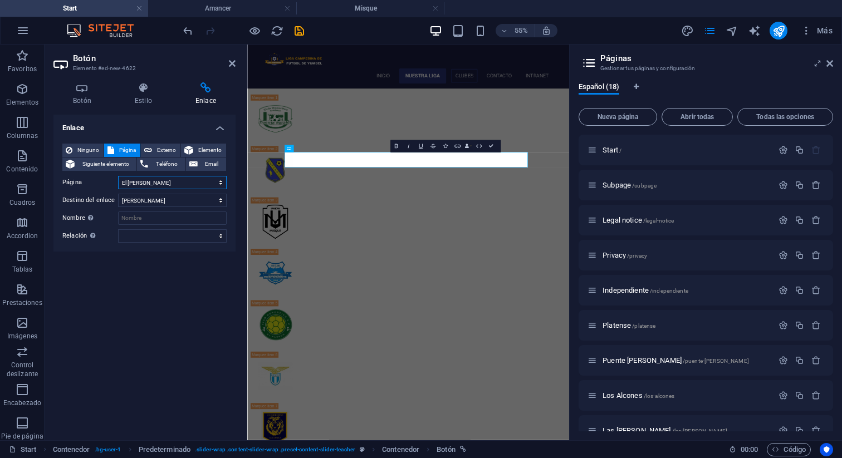
click at [170, 181] on select "Start Subpage Legal notice Privacy Independiente Platense Puente Perales Los Al…" at bounding box center [172, 182] width 109 height 13
select select "16"
click at [118, 176] on select "Start Subpage Legal notice Privacy Independiente Platense Puente Perales Los Al…" at bounding box center [172, 182] width 109 height 13
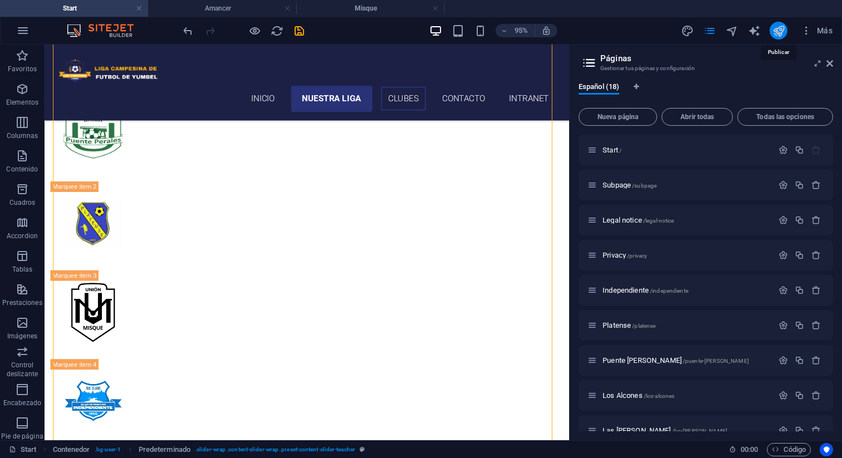
click at [779, 29] on icon "publish" at bounding box center [778, 30] width 13 height 13
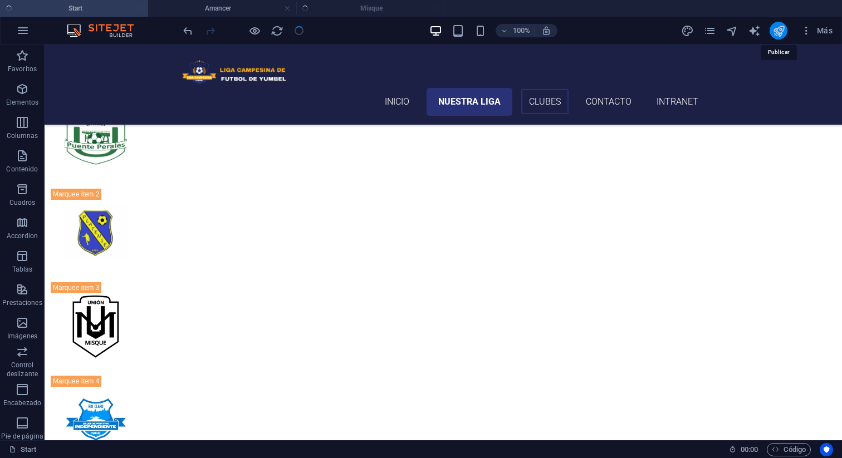
scroll to position [829, 0]
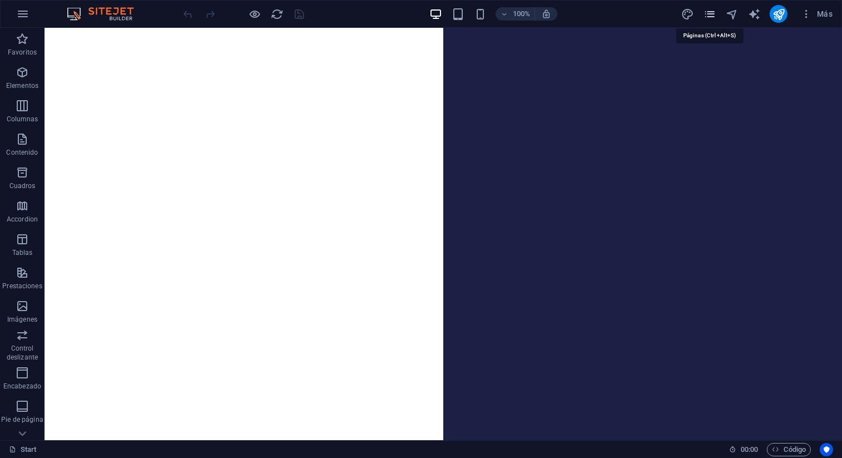
click at [708, 16] on icon "pages" at bounding box center [709, 14] width 13 height 13
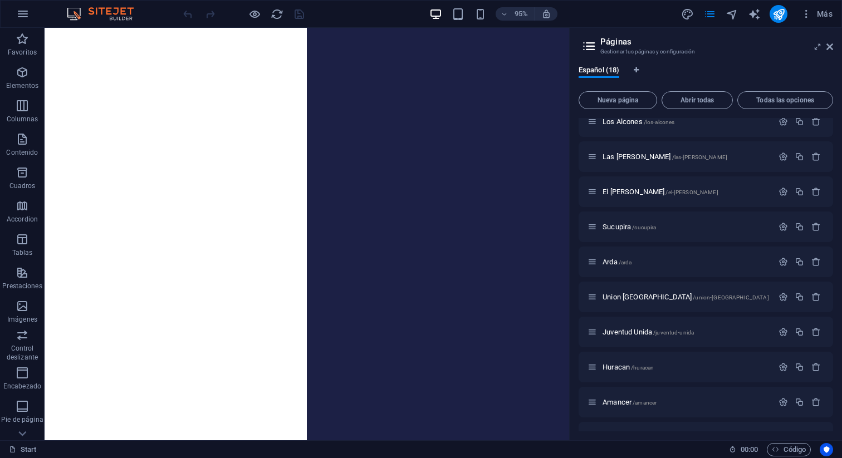
scroll to position [318, 0]
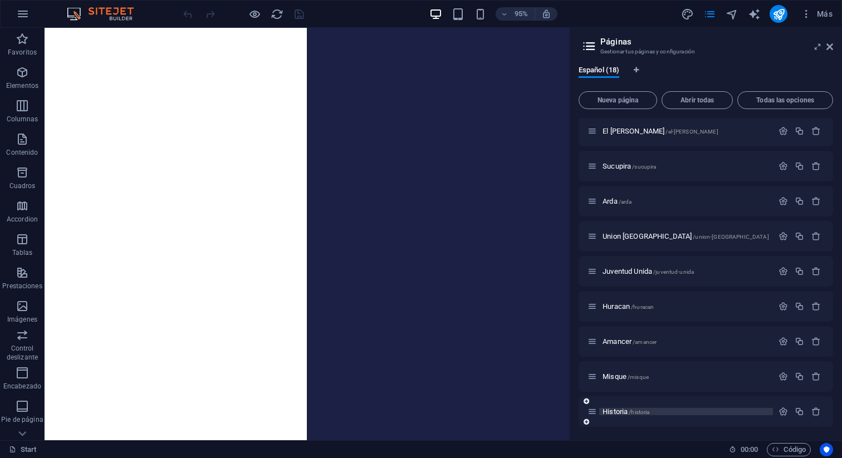
click at [623, 410] on span "Historia /historia" at bounding box center [625, 411] width 47 height 8
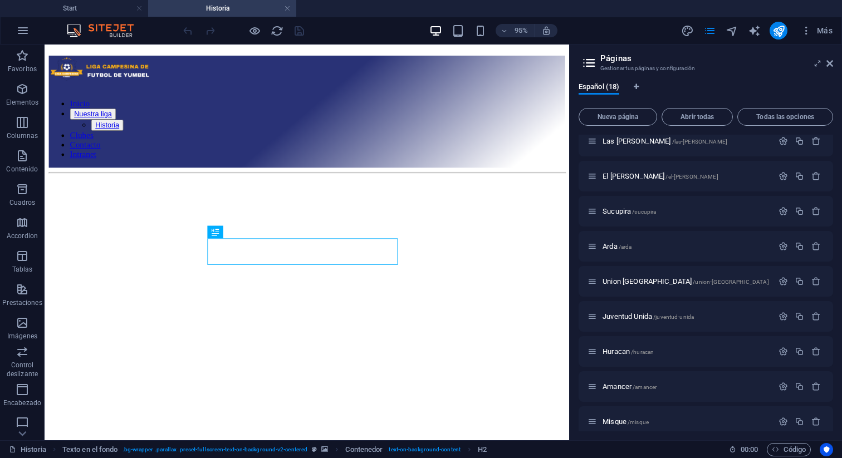
scroll to position [83, 0]
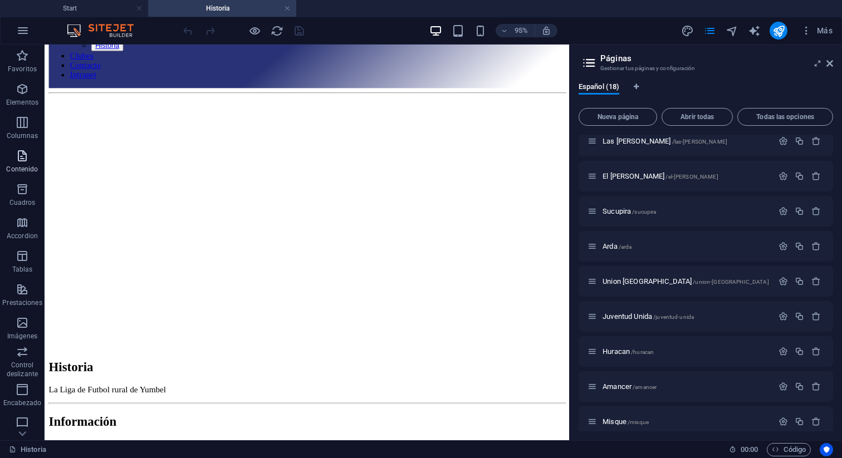
click at [25, 154] on icon "button" at bounding box center [22, 155] width 13 height 13
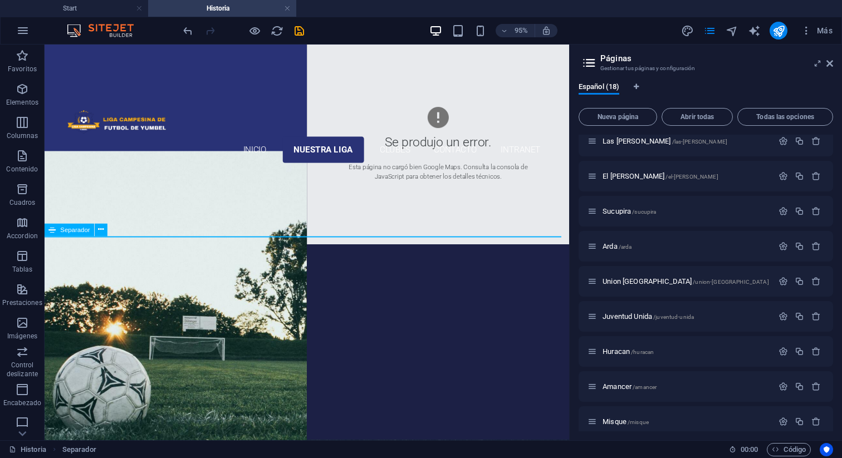
select select "%"
select select "px"
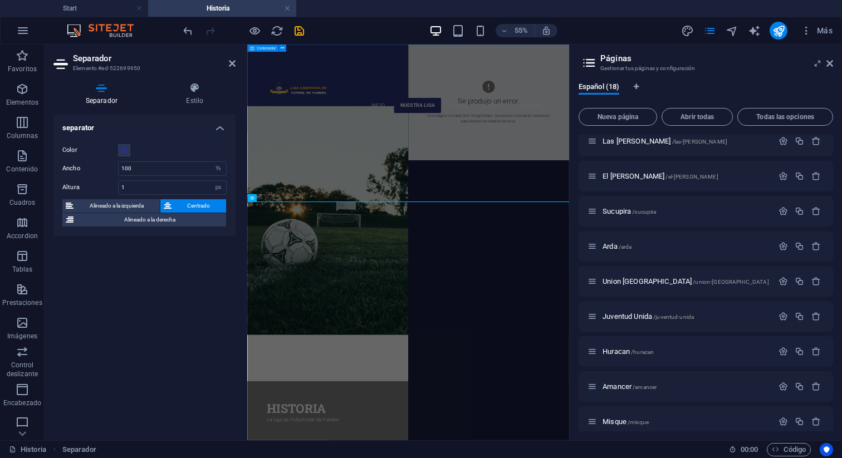
click at [696, 165] on div "Inicio Nuestra liga Historia Clubes Contacto Intranet" at bounding box center [539, 138] width 585 height 187
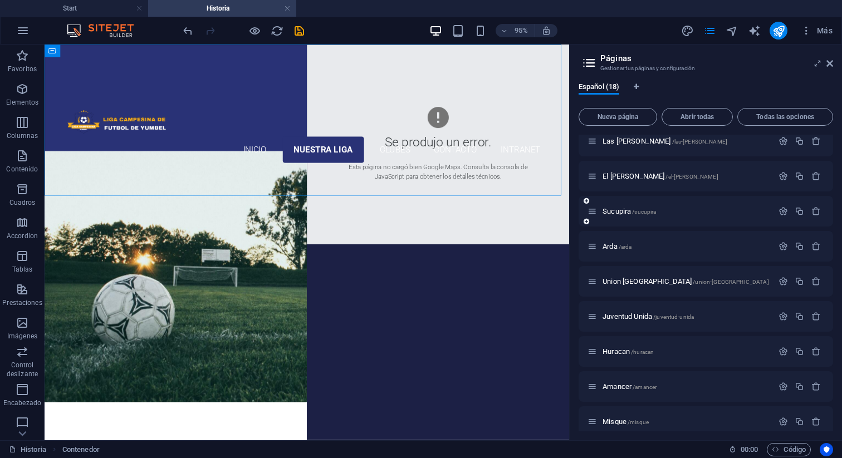
scroll to position [334, 0]
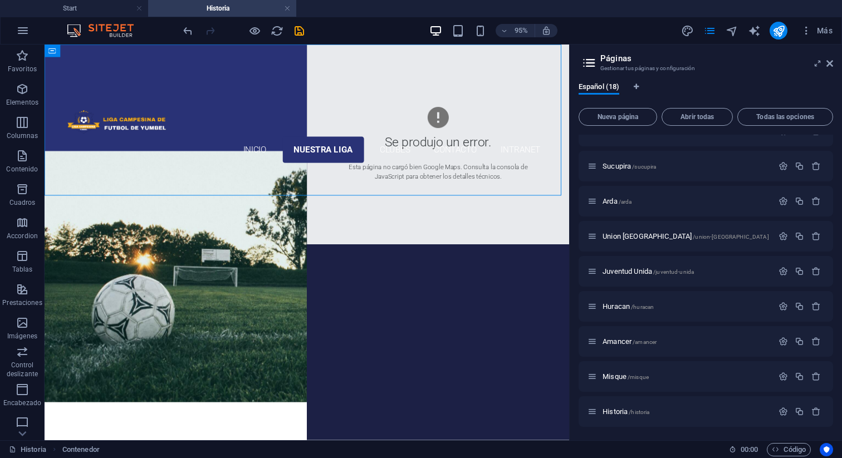
click at [219, 331] on div "Inicio Nuestra liga Historia Clubes Contacto Intranet Historia La Liga de Futbo…" at bounding box center [321, 441] width 552 height 793
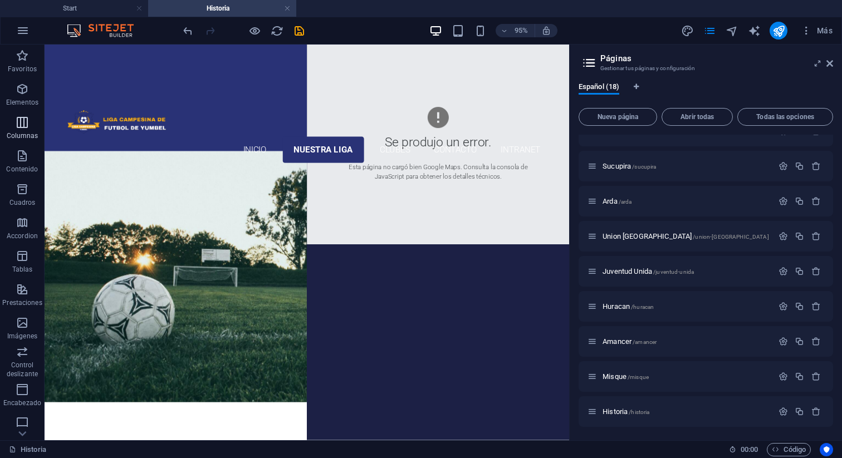
click at [26, 129] on span "Columnas" at bounding box center [22, 129] width 45 height 27
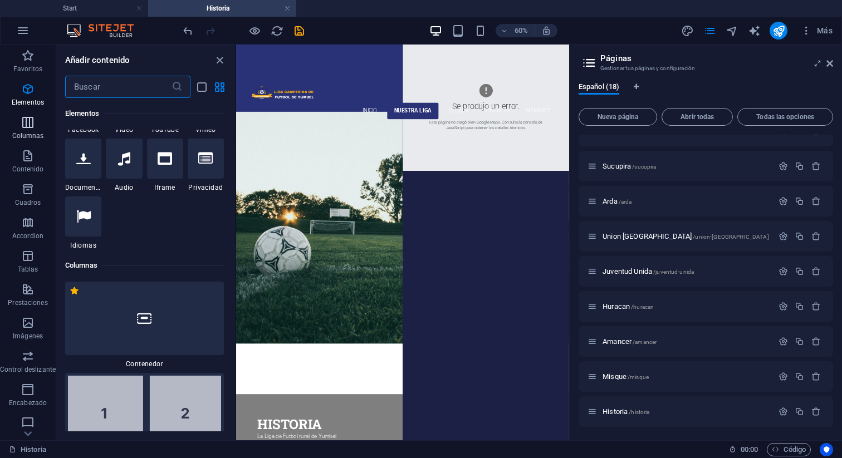
scroll to position [642, 0]
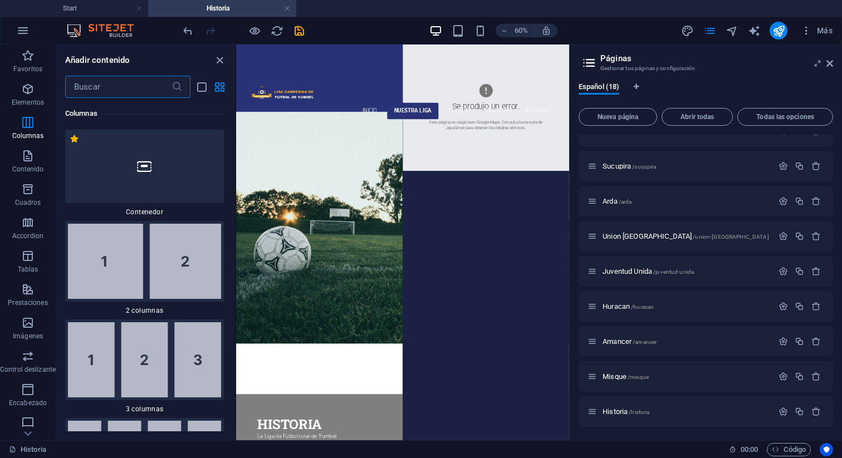
click at [247, 212] on span "Separador" at bounding box center [255, 212] width 19 height 4
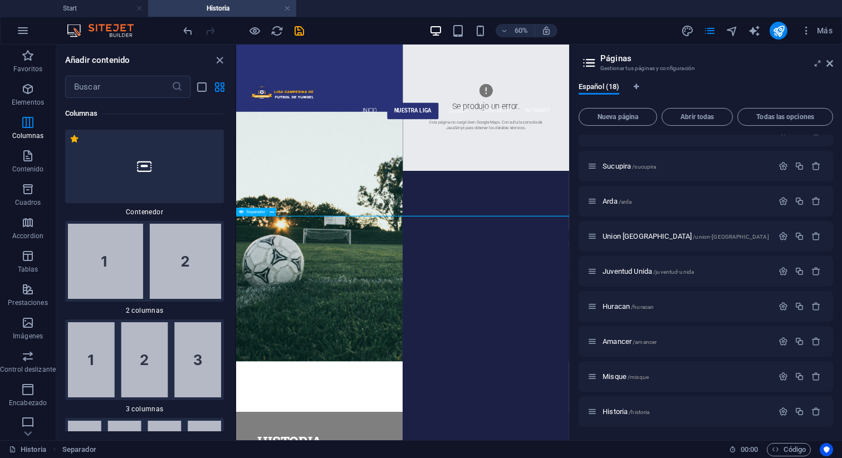
select select "%"
select select "px"
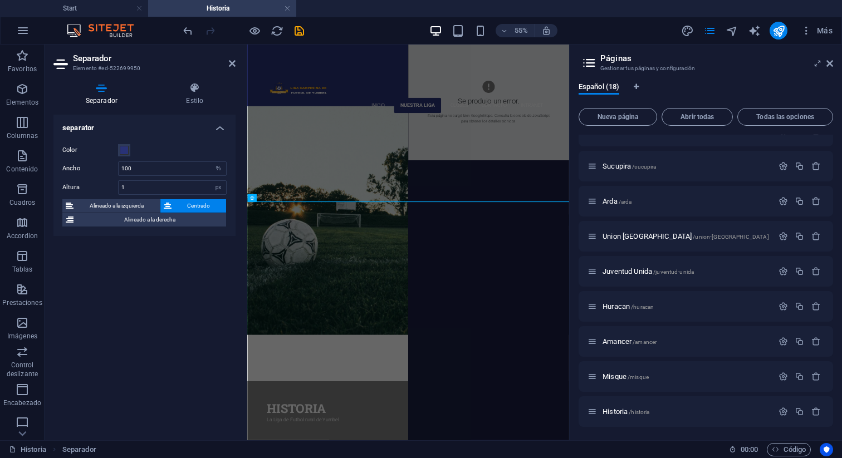
click at [175, 323] on div "separator Color Ancho 100 px rem % vh vw Altura 1 px rem vh vw Alineado a la iz…" at bounding box center [144, 273] width 182 height 317
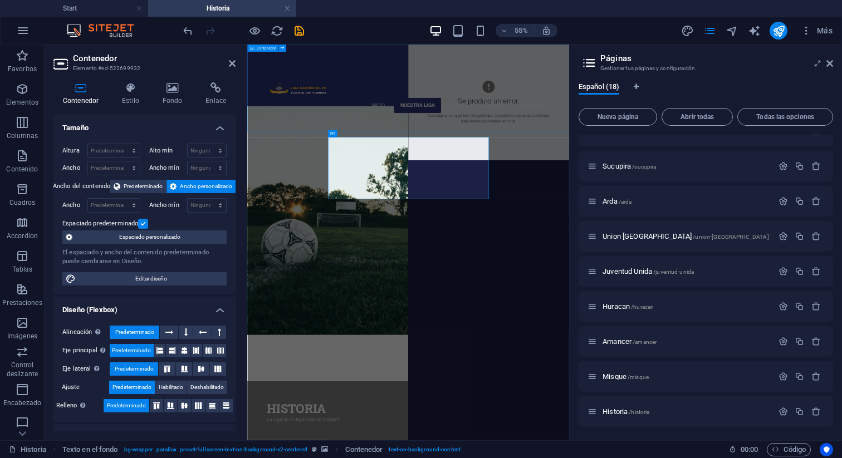
click at [753, 160] on div "Inicio Nuestra liga Historia Clubes Contacto Intranet" at bounding box center [539, 138] width 585 height 187
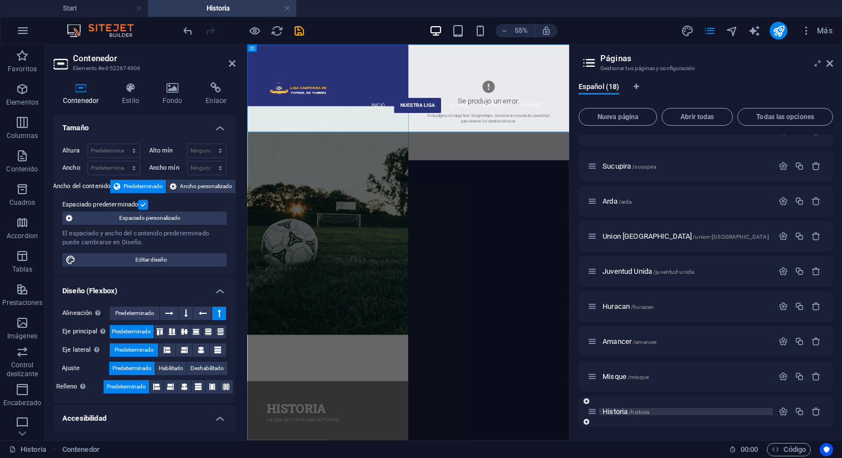
click at [617, 411] on span "Historia /historia" at bounding box center [625, 411] width 47 height 8
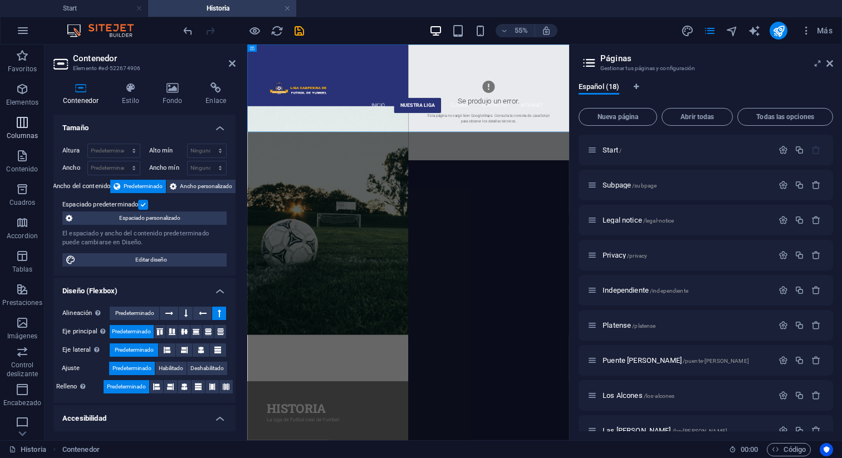
click at [29, 130] on span "Columnas" at bounding box center [22, 129] width 45 height 27
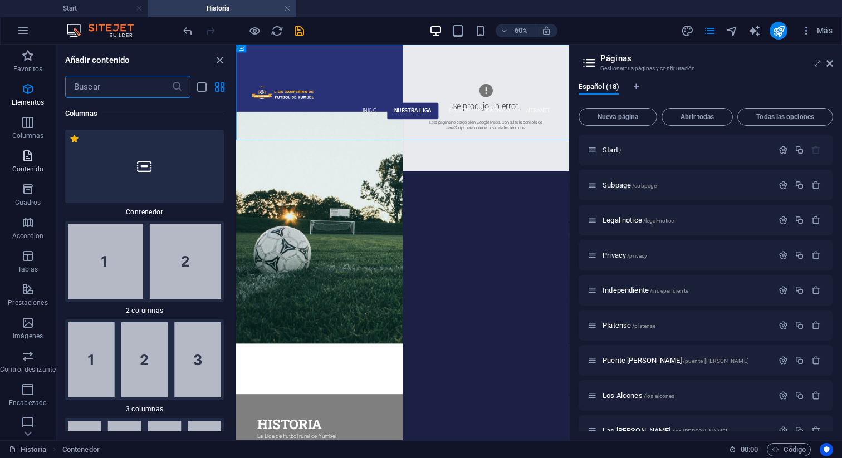
click at [31, 167] on p "Contenido" at bounding box center [28, 169] width 32 height 9
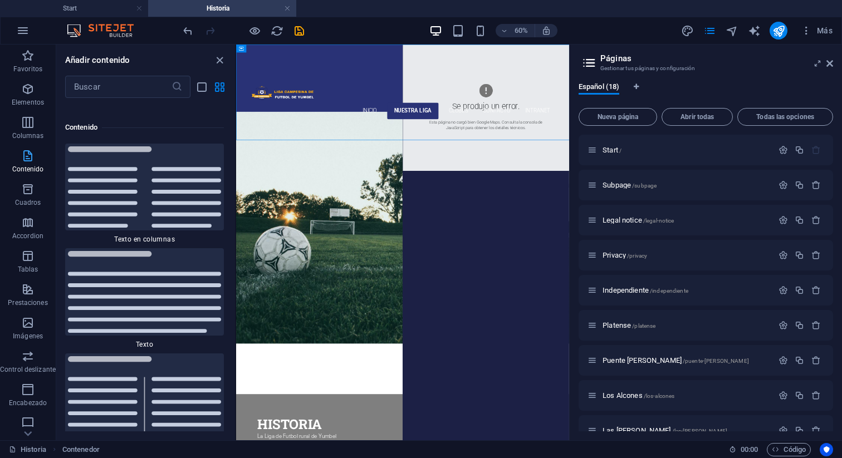
scroll to position [3775, 0]
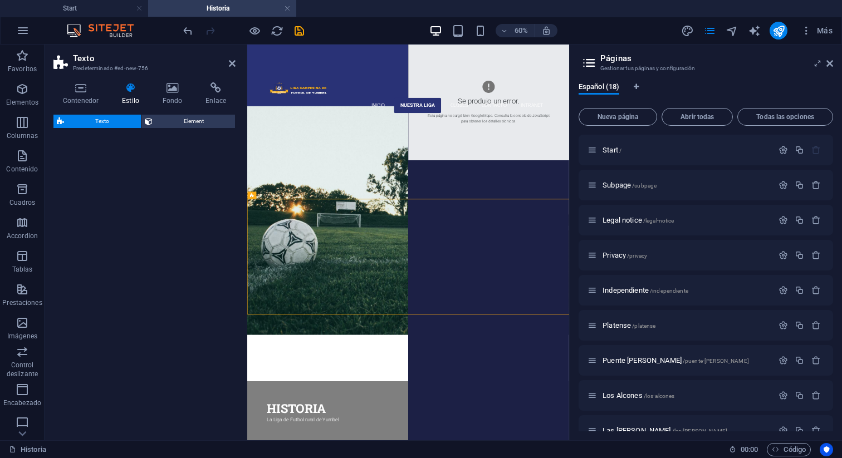
select select "rem"
select select "preset-text-v2-columns"
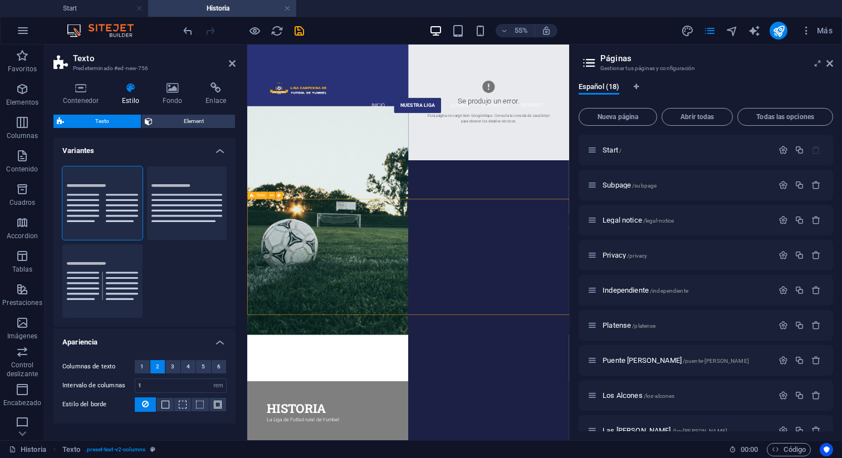
drag, startPoint x: 342, startPoint y: 324, endPoint x: 324, endPoint y: 364, distance: 43.6
click at [100, 286] on button "Separador" at bounding box center [102, 280] width 80 height 73
type input "4"
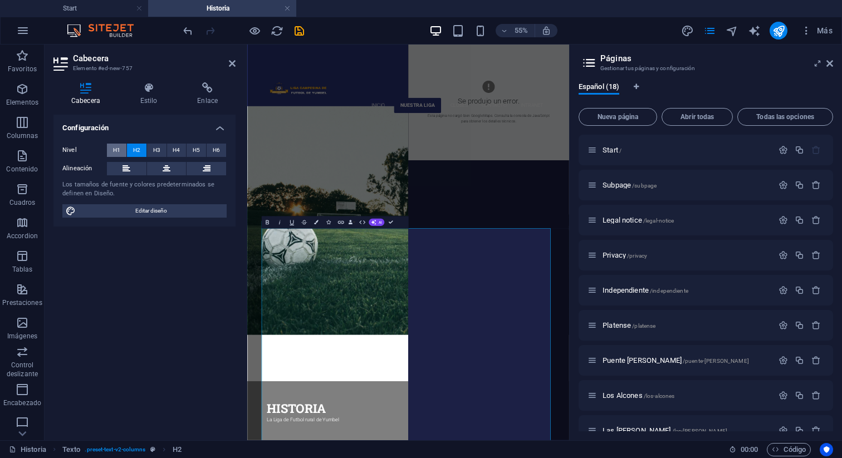
click at [119, 150] on span "H1" at bounding box center [116, 150] width 7 height 13
click at [199, 152] on span "H5" at bounding box center [196, 150] width 7 height 13
click at [218, 151] on span "H6" at bounding box center [216, 150] width 7 height 13
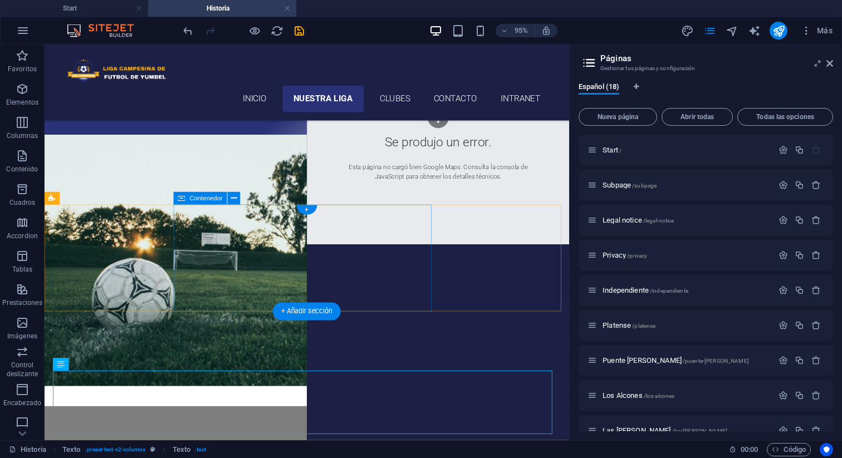
scroll to position [184, 0]
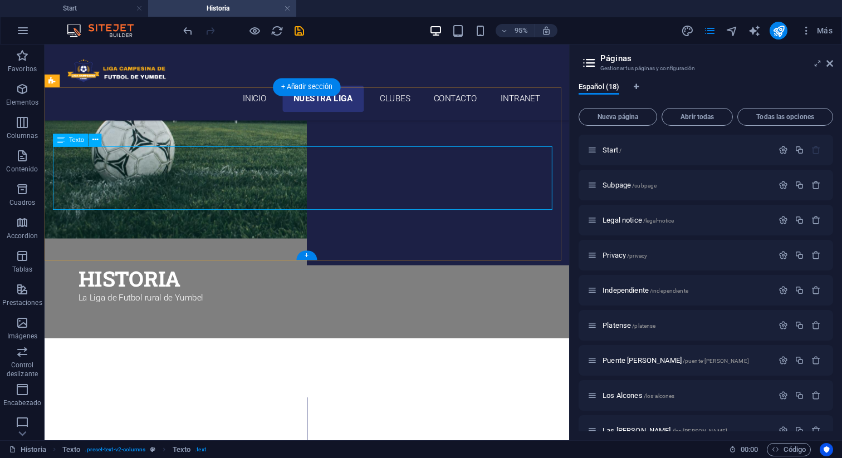
click at [366, 416] on div "Lorem ipsum dolor sitope amet, consectetur adipisicing elitip. Massumenda, dolo…" at bounding box center [320, 456] width 525 height 80
click at [140, 416] on div "Lorem ipsum dolor sitope amet, consectetur adipisicing elitip. Massumenda, dolo…" at bounding box center [320, 456] width 525 height 80
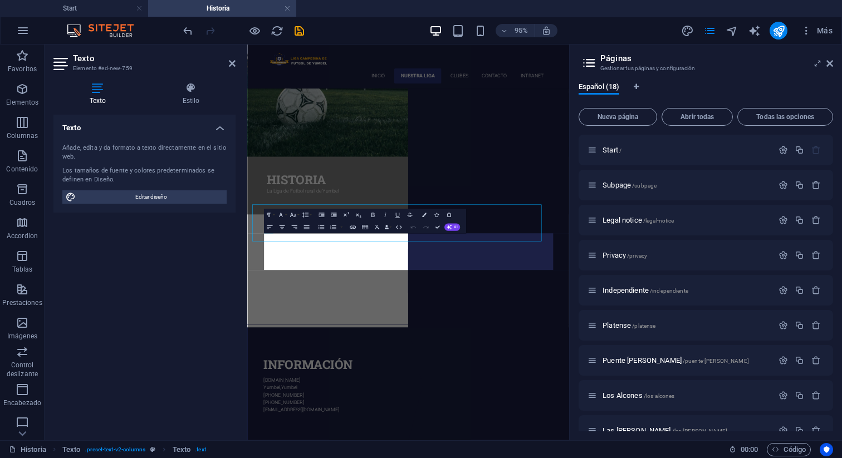
scroll to position [0, 0]
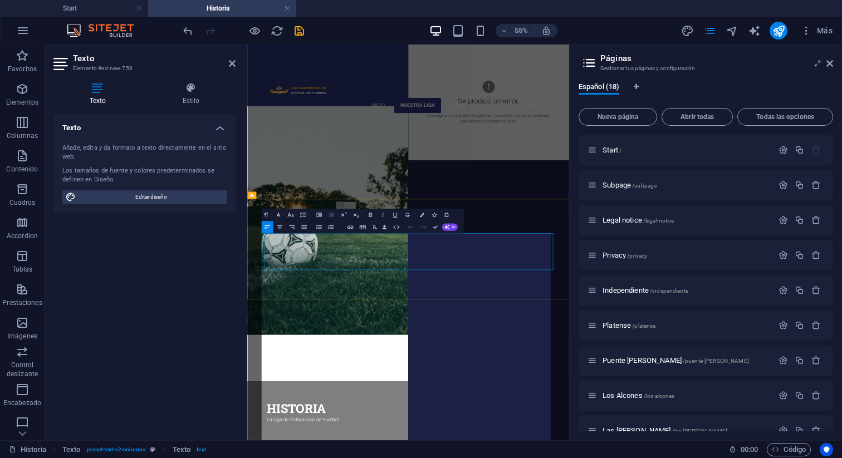
scroll to position [30931, 4]
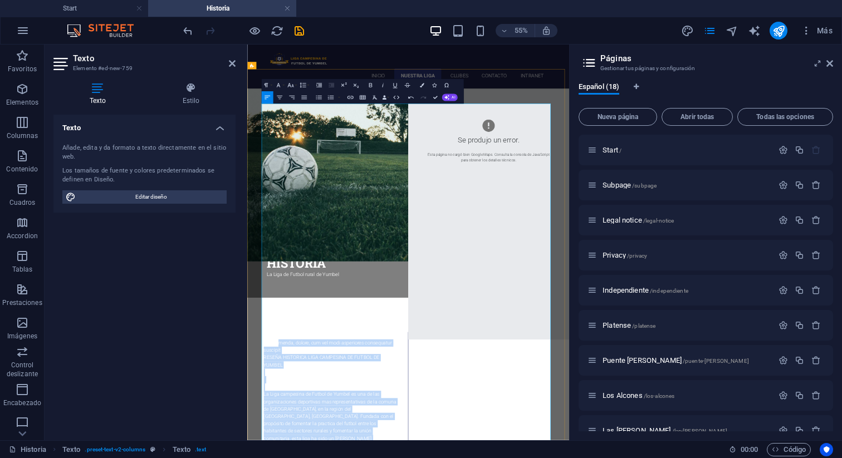
scroll to position [433, 0]
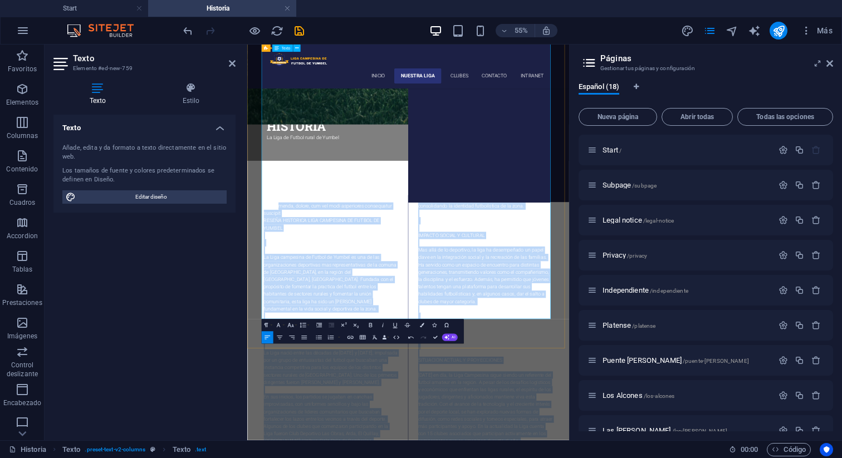
drag, startPoint x: 304, startPoint y: 419, endPoint x: 701, endPoint y: 538, distance: 414.5
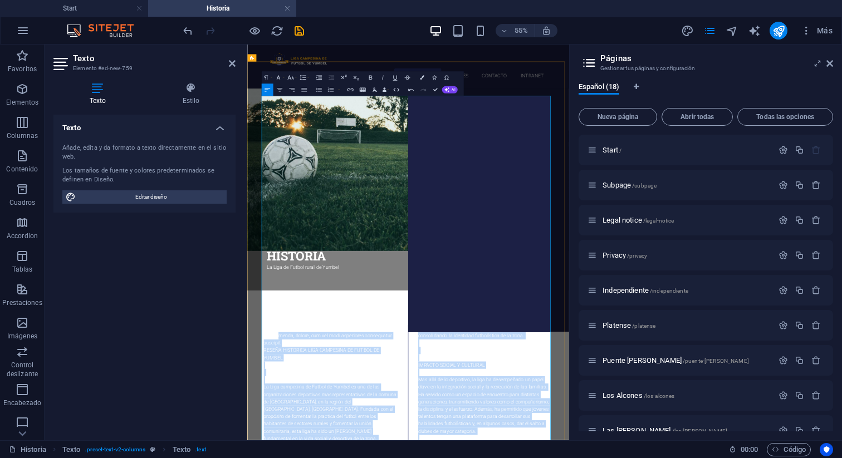
scroll to position [183, 0]
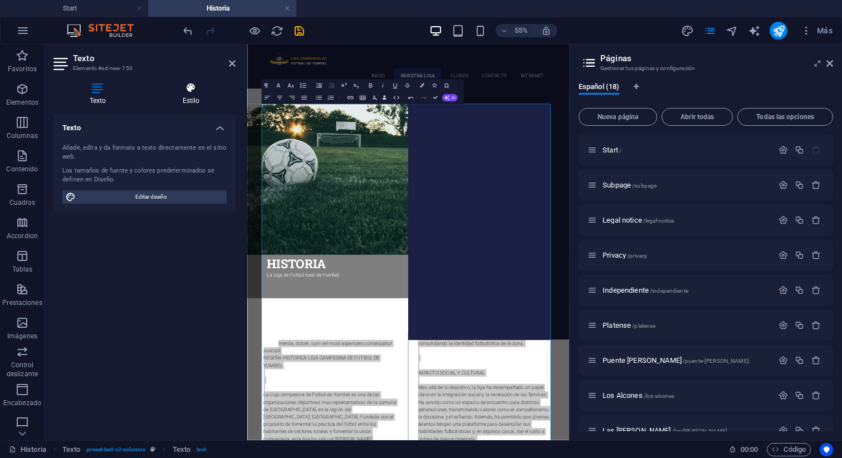
click at [193, 91] on icon at bounding box center [190, 87] width 89 height 11
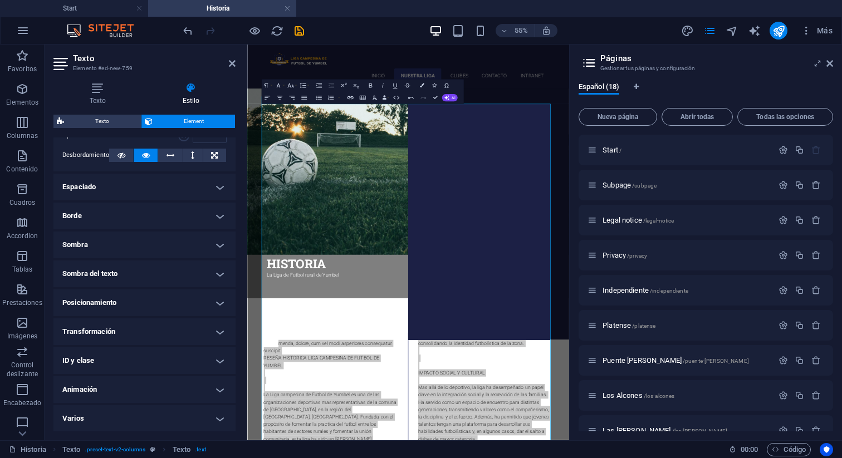
scroll to position [0, 0]
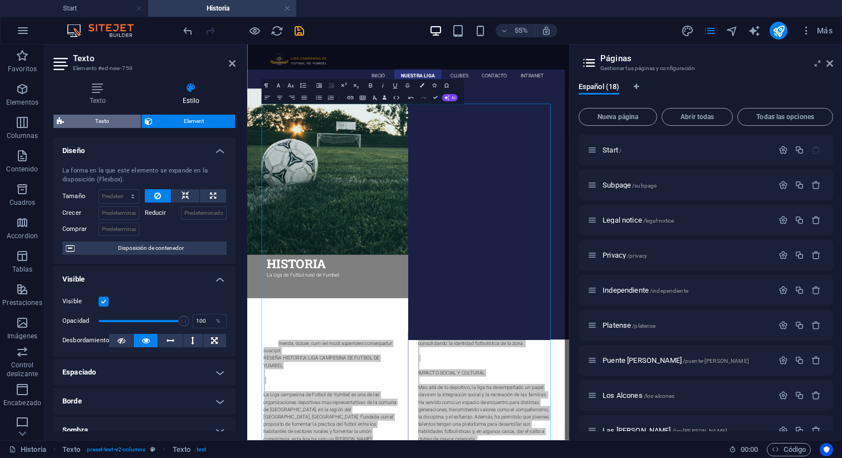
click at [110, 124] on span "Texto" at bounding box center [102, 121] width 70 height 13
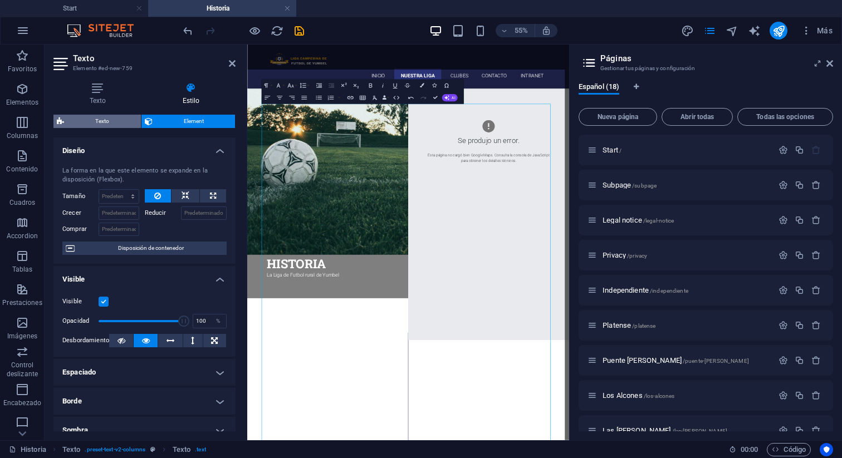
select select "rem"
select select "px"
select select "preset-text-v2-columns"
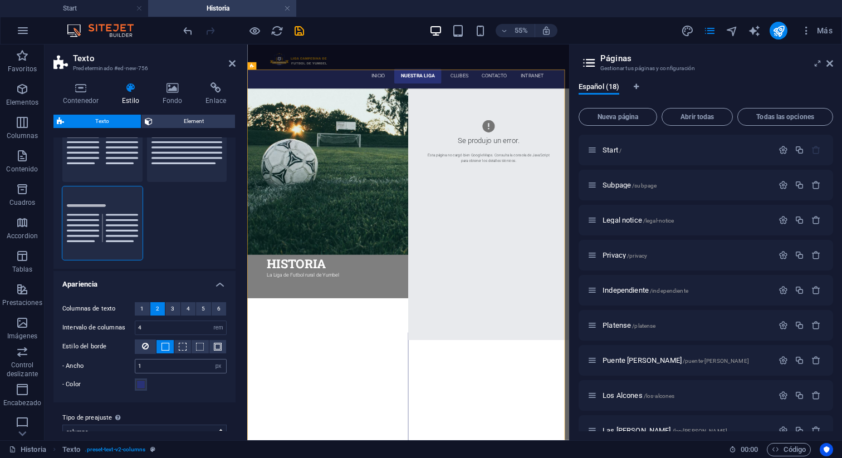
scroll to position [73, 0]
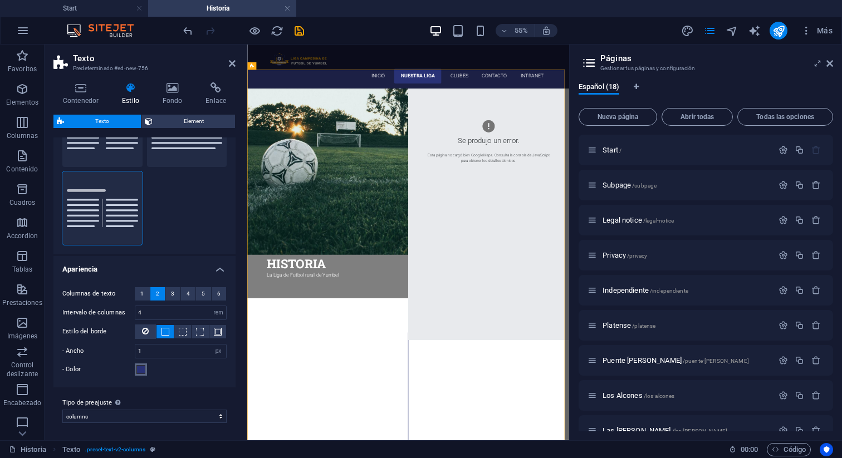
click at [140, 367] on span at bounding box center [140, 369] width 9 height 9
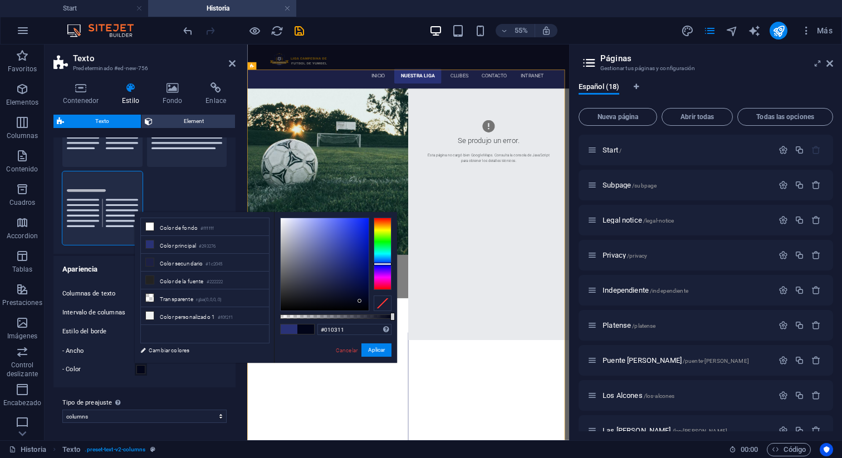
type input "#010310"
drag, startPoint x: 339, startPoint y: 255, endPoint x: 363, endPoint y: 304, distance: 55.0
click at [363, 304] on div at bounding box center [325, 264] width 88 height 92
click at [373, 350] on button "Aplicar" at bounding box center [376, 349] width 30 height 13
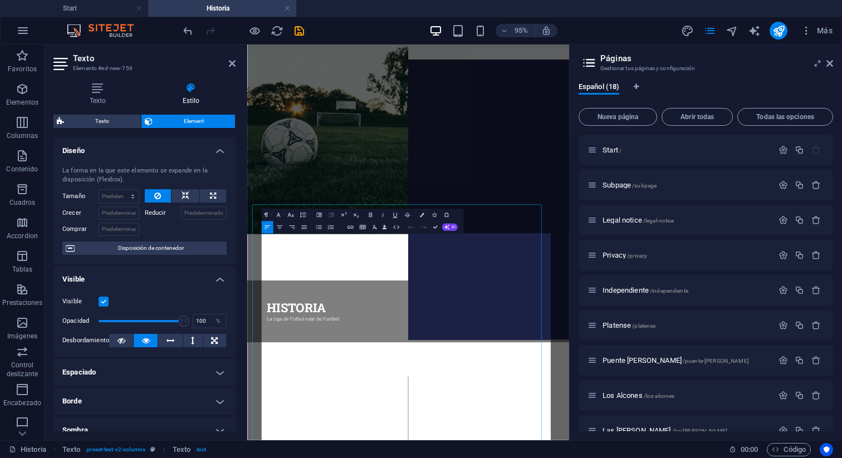
scroll to position [0, 0]
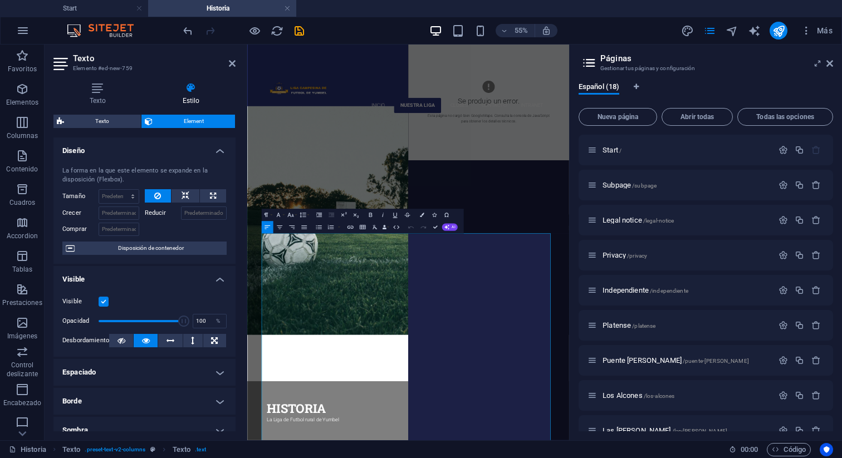
click at [728, 268] on figure at bounding box center [539, 364] width 585 height 416
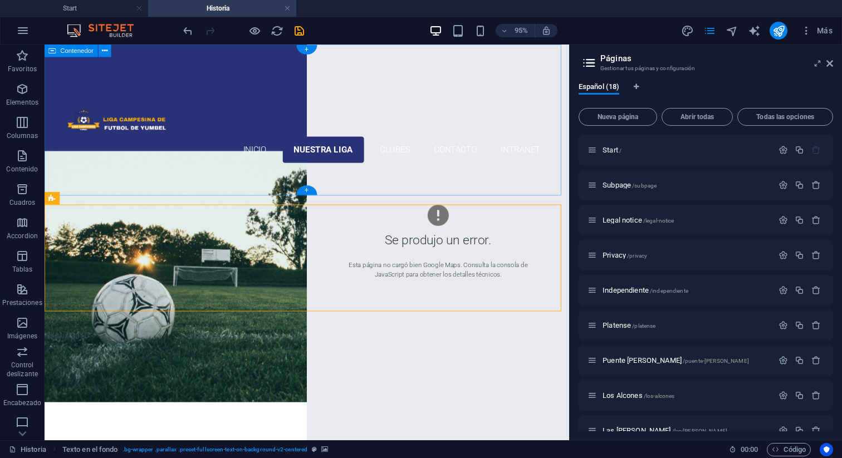
click at [536, 174] on div "Inicio Nuestra liga Historia Clubes Contacto Intranet" at bounding box center [321, 138] width 552 height 187
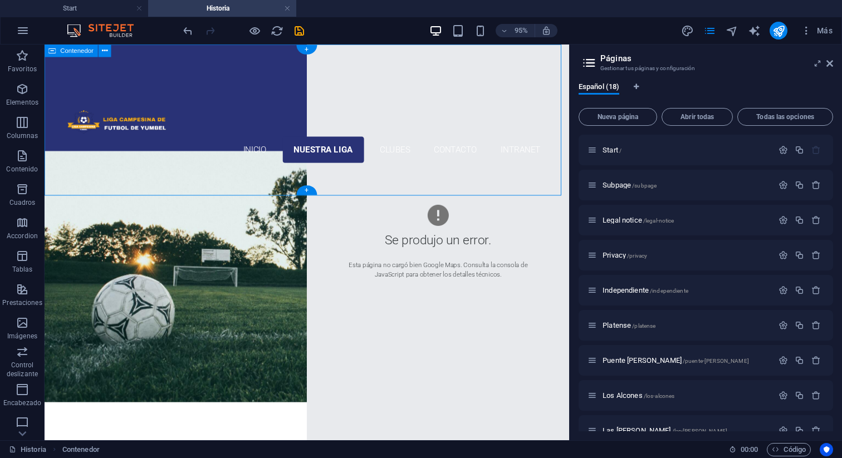
click at [518, 157] on div "Inicio Nuestra liga Historia Clubes Contacto Intranet" at bounding box center [321, 138] width 552 height 187
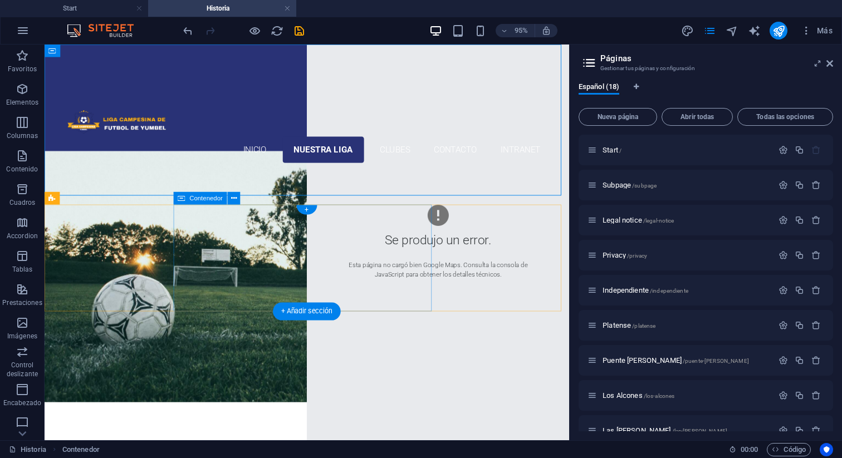
scroll to position [178, 0]
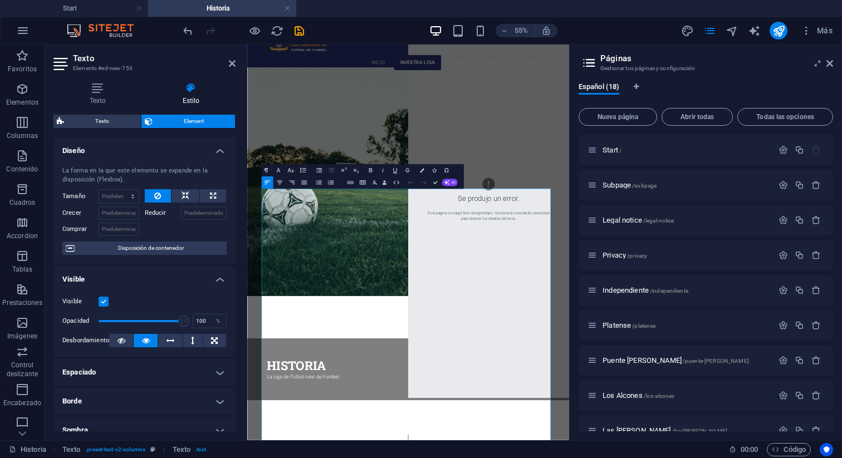
scroll to position [485, 0]
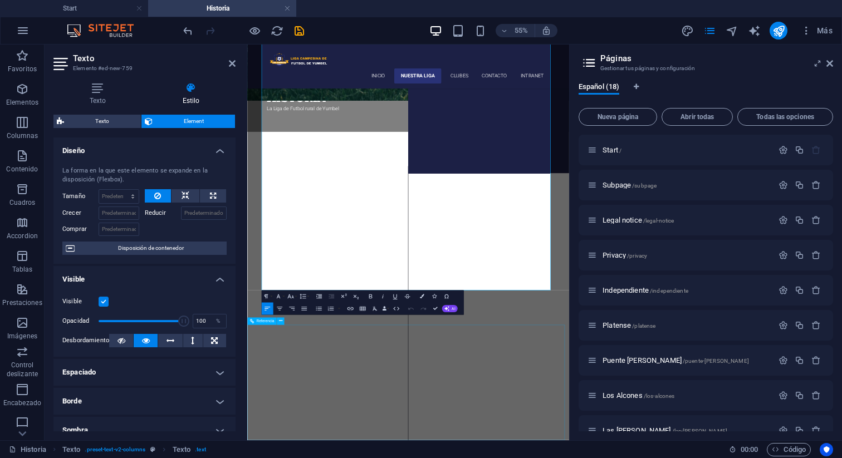
drag, startPoint x: 287, startPoint y: 405, endPoint x: 759, endPoint y: 569, distance: 500.0
click at [759, 457] on div "Inicio Nuestra liga Historia Clubes Contacto Intranet Historia La Liga de Futbo…" at bounding box center [539, 376] width 585 height 1634
click at [424, 296] on button "Colors" at bounding box center [422, 296] width 12 height 12
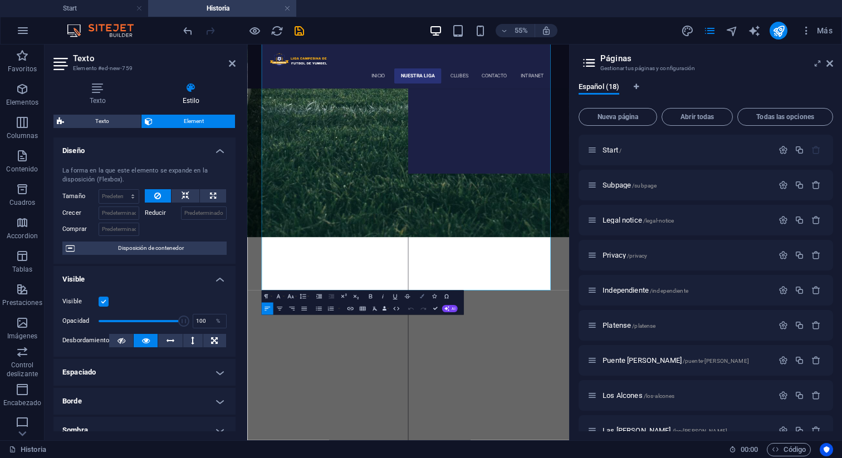
scroll to position [304, 0]
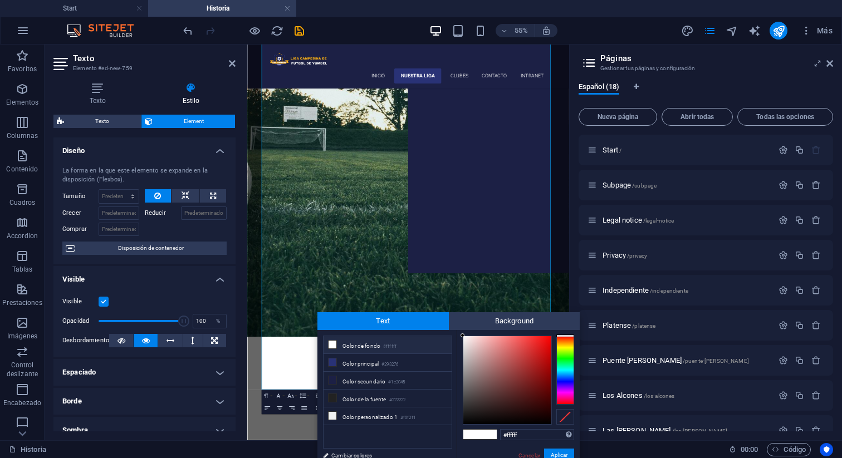
click at [424, 323] on span "Text" at bounding box center [382, 321] width 131 height 18
drag, startPoint x: 527, startPoint y: 355, endPoint x: 545, endPoint y: 343, distance: 21.5
click at [545, 343] on div at bounding box center [507, 380] width 88 height 88
drag, startPoint x: 545, startPoint y: 343, endPoint x: 545, endPoint y: 422, distance: 78.5
click at [545, 422] on div at bounding box center [545, 422] width 4 height 4
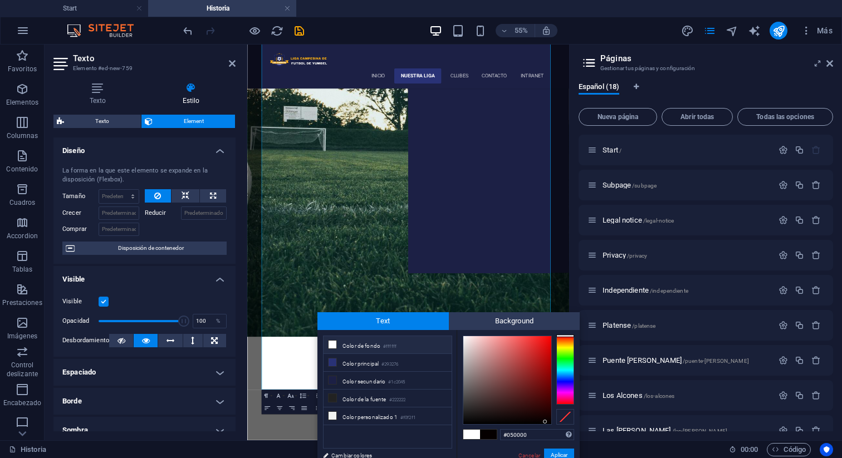
click at [362, 347] on li "Color de fondo #ffffff" at bounding box center [387, 345] width 128 height 18
type input "#0f0101"
drag, startPoint x: 475, startPoint y: 341, endPoint x: 546, endPoint y: 419, distance: 105.2
click at [546, 419] on div at bounding box center [507, 380] width 88 height 88
click at [558, 457] on button "Aplicar" at bounding box center [559, 455] width 30 height 13
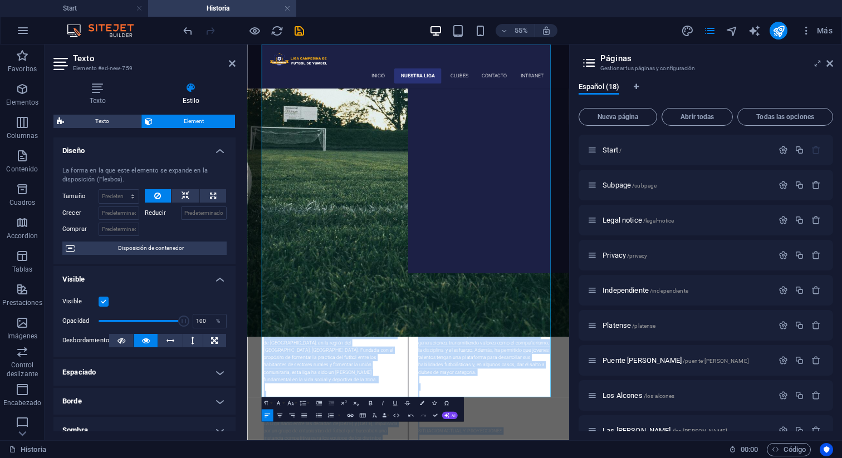
scroll to position [291, 0]
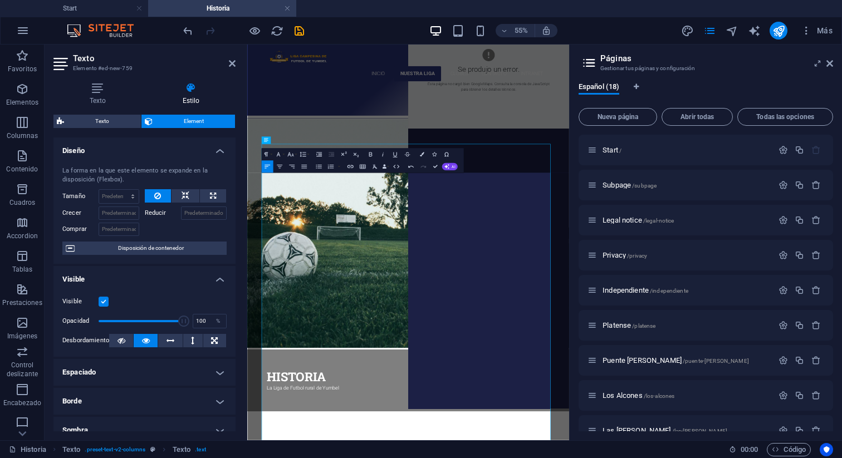
drag, startPoint x: 324, startPoint y: 347, endPoint x: 243, endPoint y: 289, distance: 99.8
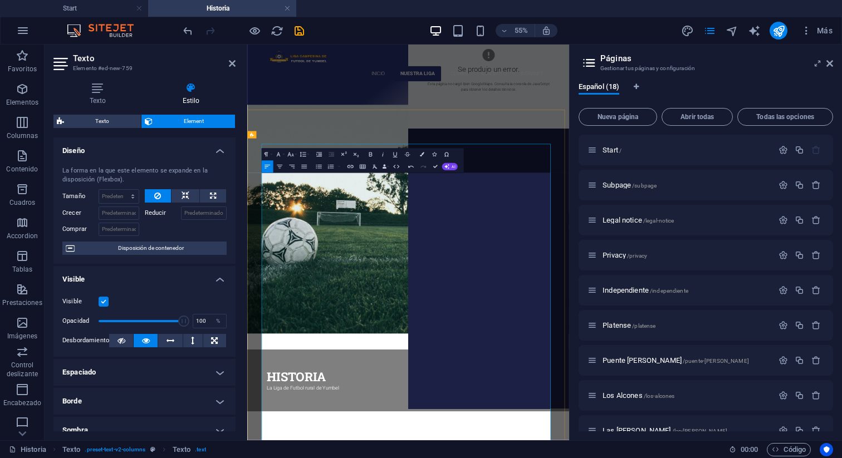
drag, startPoint x: 309, startPoint y: 313, endPoint x: 274, endPoint y: 290, distance: 42.1
drag, startPoint x: 319, startPoint y: 353, endPoint x: 269, endPoint y: 286, distance: 84.4
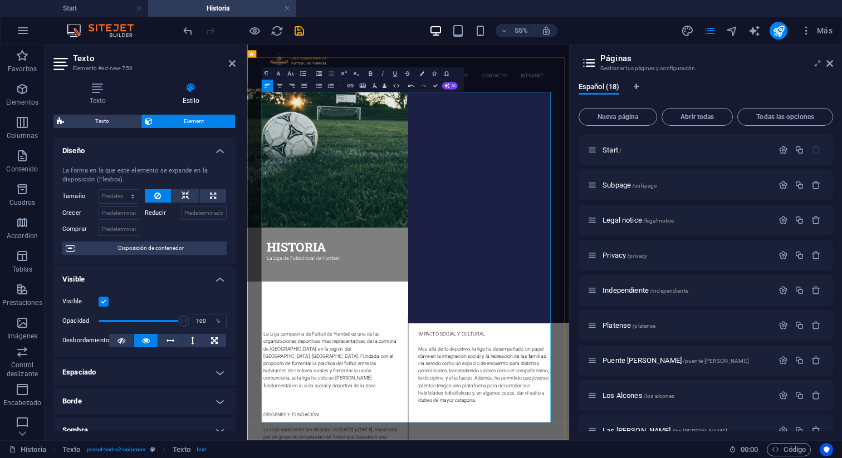
scroll to position [277, 0]
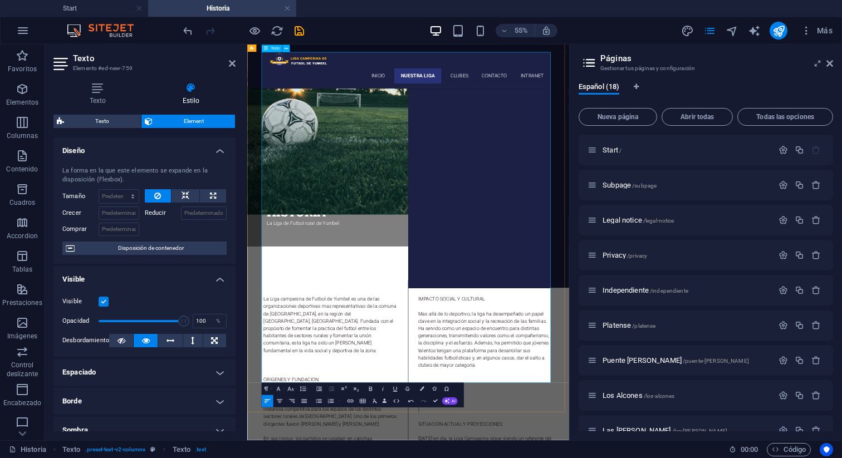
drag, startPoint x: 580, startPoint y: 260, endPoint x: 564, endPoint y: 237, distance: 28.9
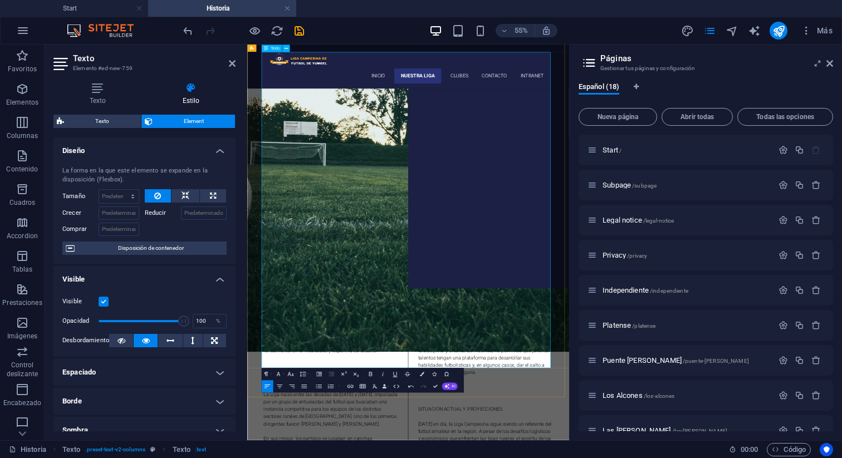
drag, startPoint x: 582, startPoint y: 272, endPoint x: 552, endPoint y: 247, distance: 39.9
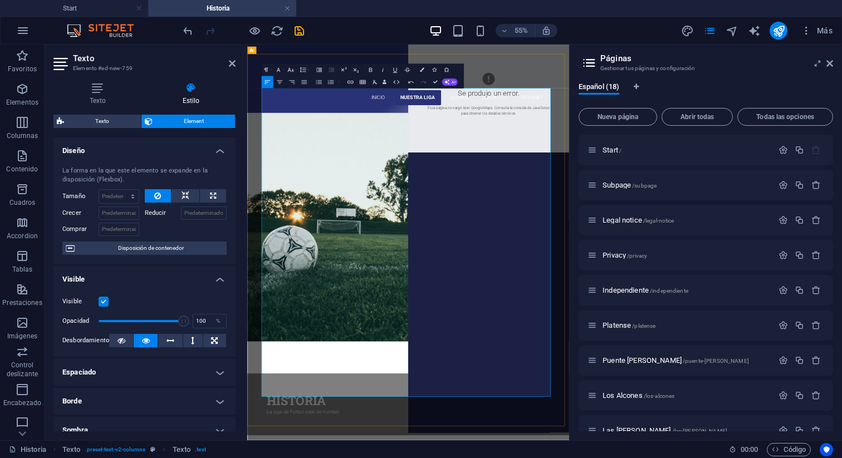
scroll to position [0, 0]
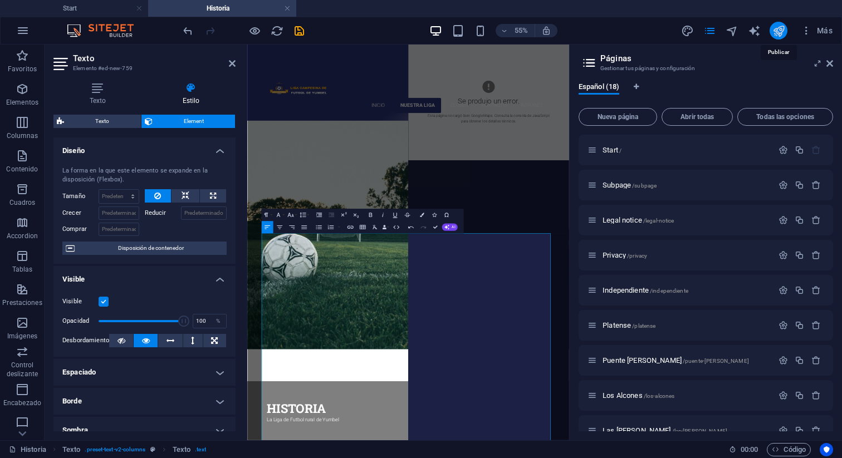
click at [780, 31] on icon "publish" at bounding box center [778, 30] width 13 height 13
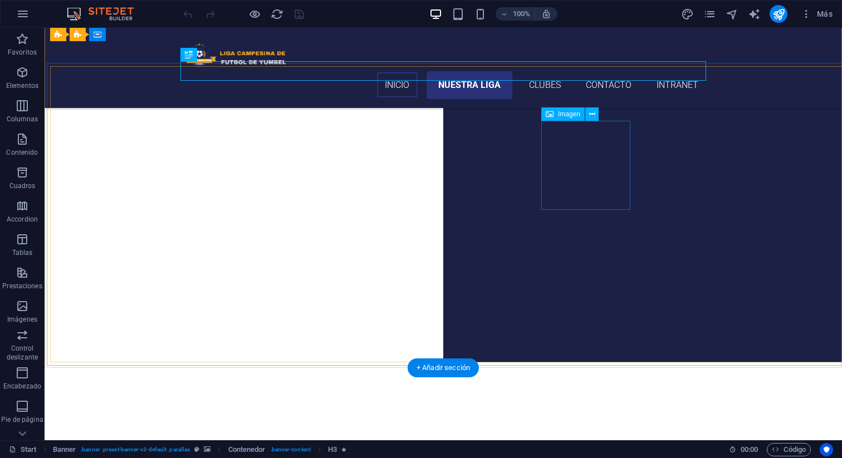
scroll to position [70, 0]
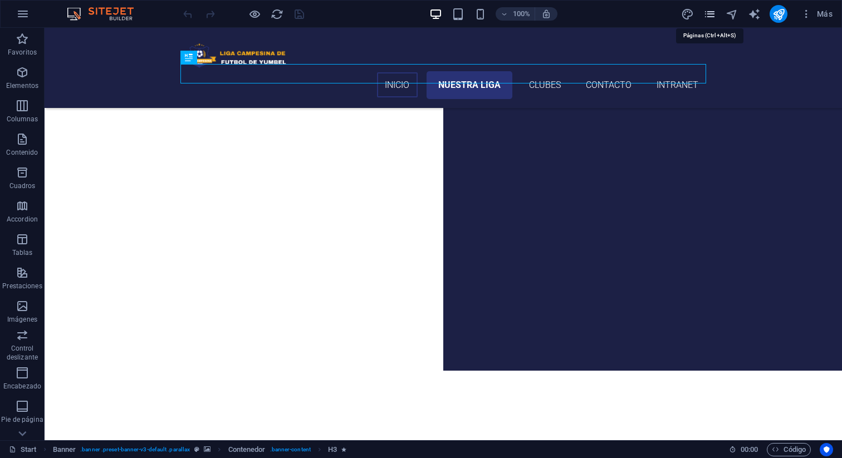
click at [705, 15] on icon "pages" at bounding box center [709, 14] width 13 height 13
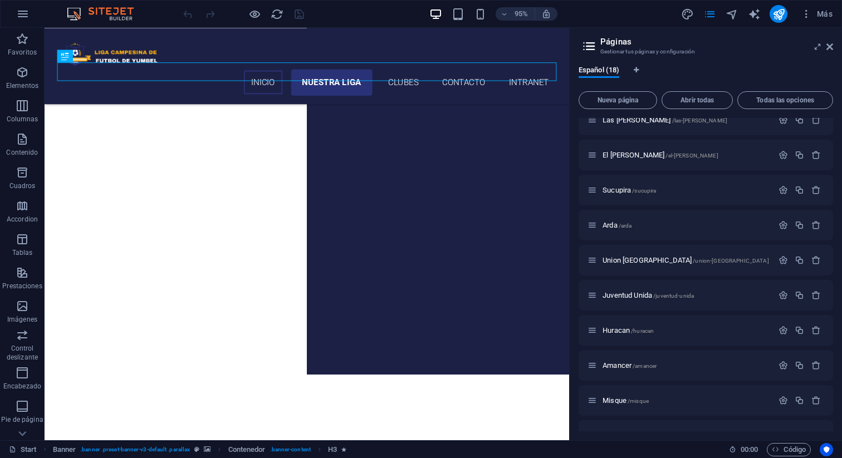
scroll to position [318, 0]
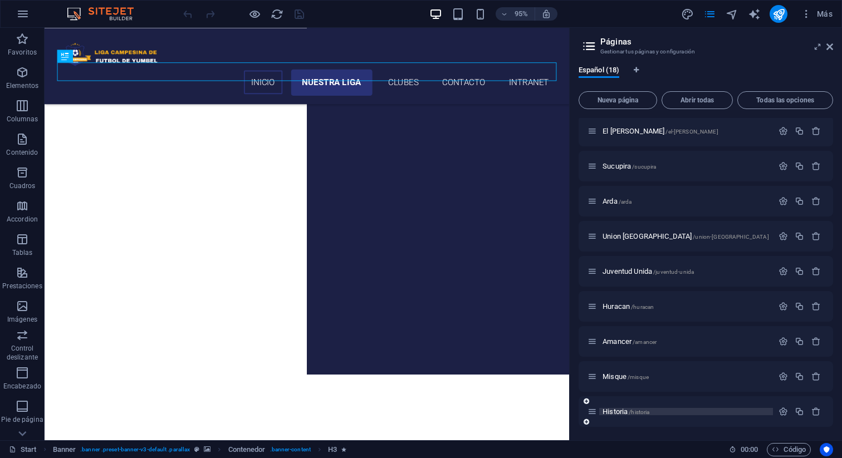
click at [625, 409] on span "Historia /historia" at bounding box center [625, 411] width 47 height 8
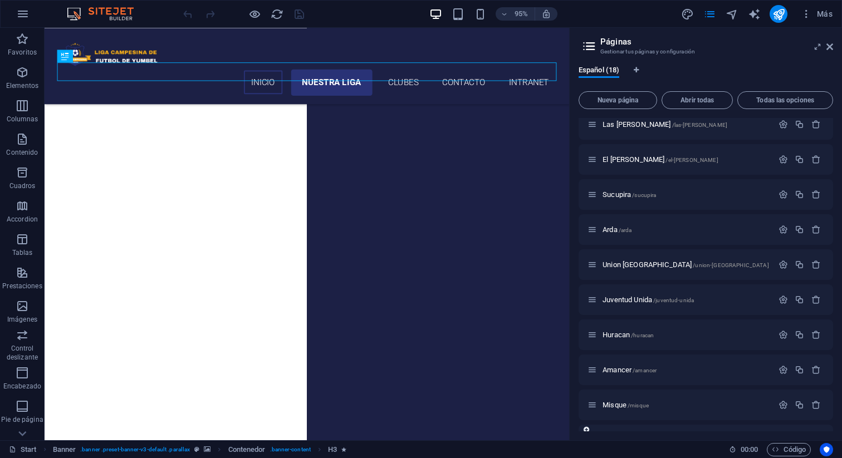
click at [625, 409] on div "Misque /misque" at bounding box center [705, 405] width 254 height 31
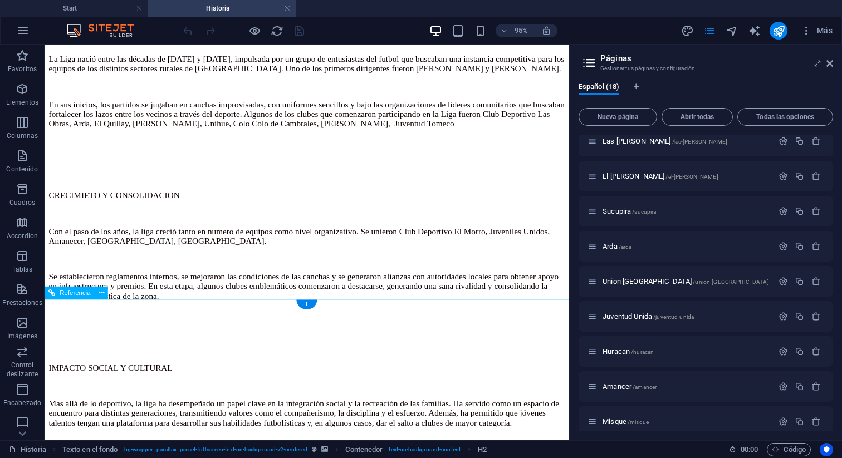
scroll to position [652, 0]
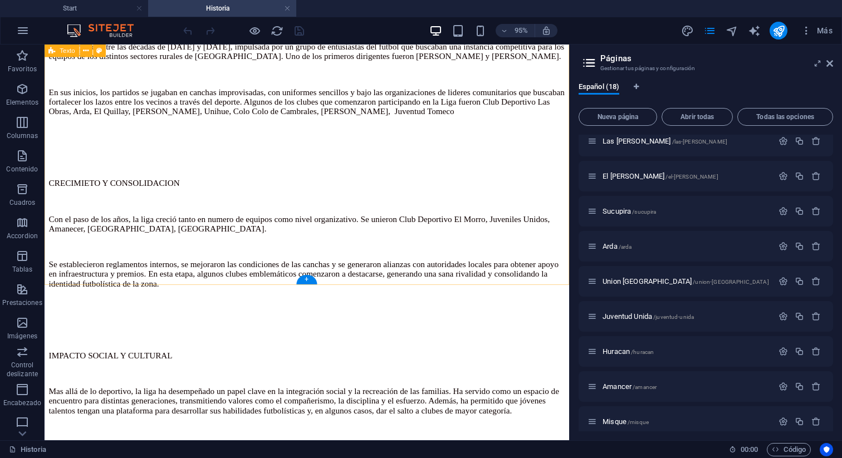
click at [478, 245] on div "La Liga campesina de Futbol de Yumbel es una de las organizaciones deportivas m…" at bounding box center [320, 250] width 543 height 795
click at [396, 141] on div "La Liga campesina de Futbol de Yumbel es una de las organizaciones deportivas m…" at bounding box center [320, 259] width 543 height 777
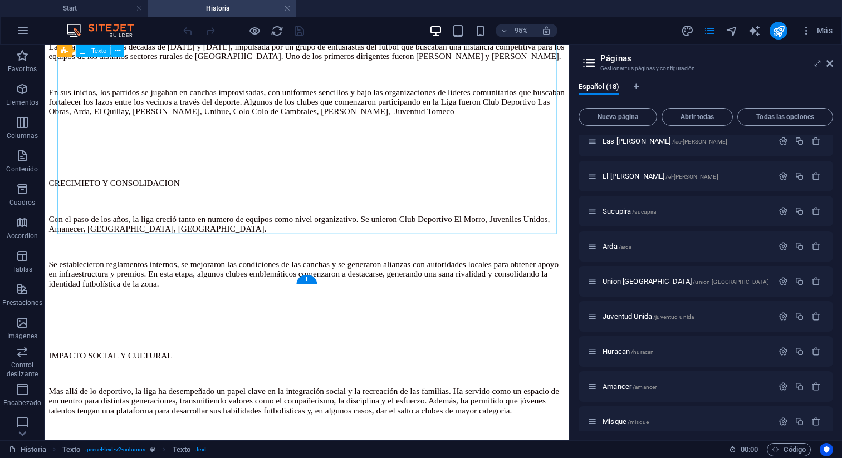
click at [382, 129] on div "La Liga campesina de Futbol de Yumbel es una de las organizaciones deportivas m…" at bounding box center [320, 259] width 543 height 777
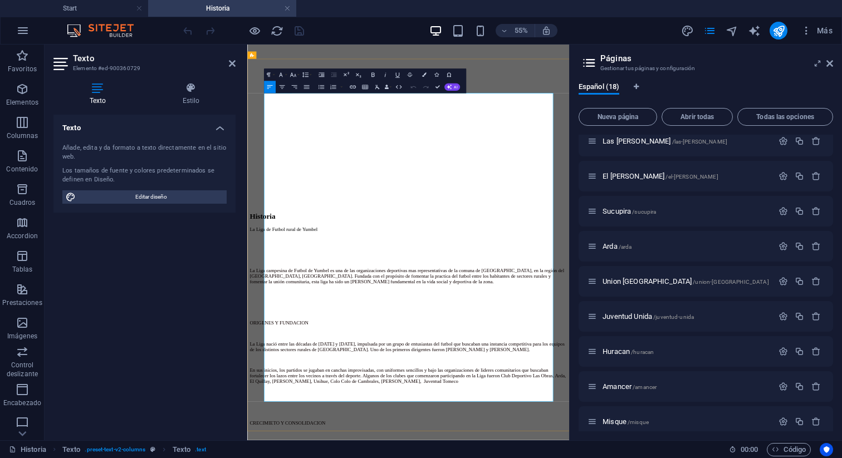
scroll to position [305, 0]
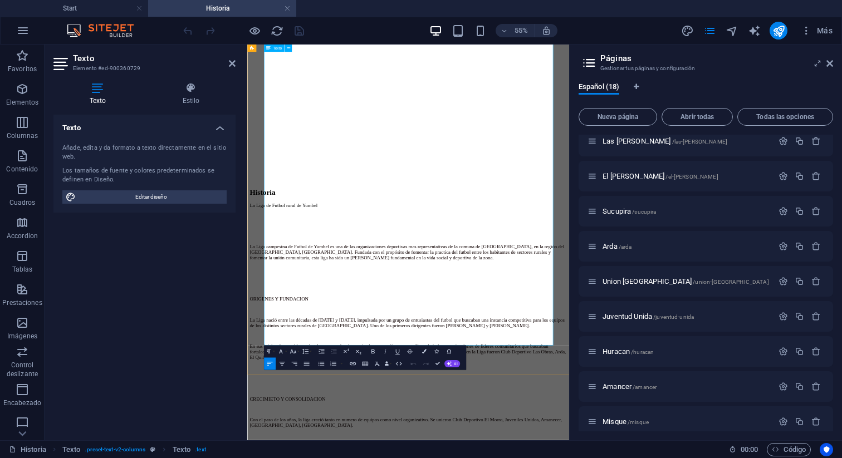
drag, startPoint x: 610, startPoint y: 480, endPoint x: 788, endPoint y: 589, distance: 208.1
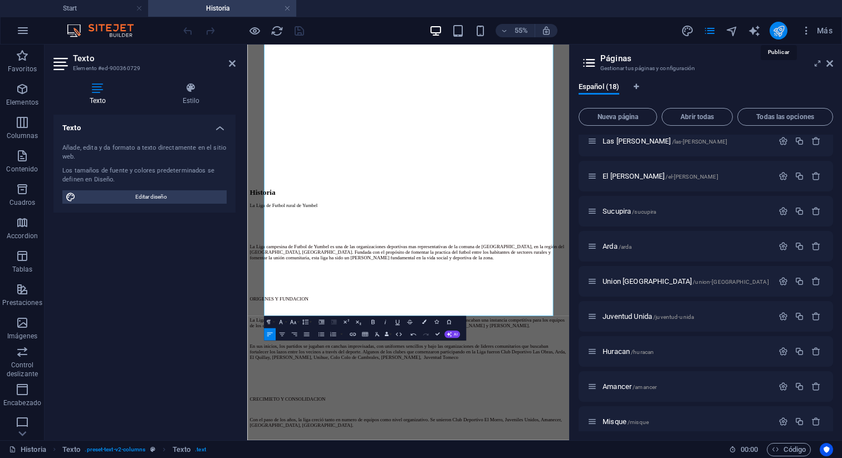
click at [772, 35] on icon "publish" at bounding box center [778, 30] width 13 height 13
